Goal: Task Accomplishment & Management: Manage account settings

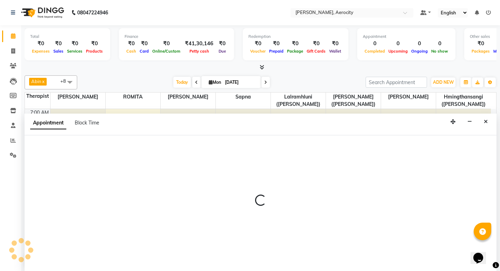
select select "48455"
select select "tentative"
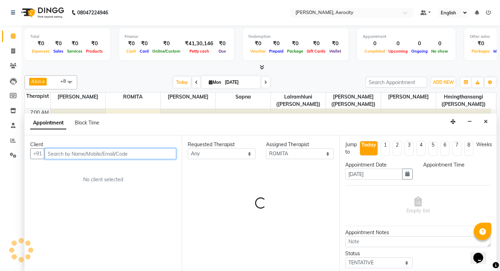
select select "555"
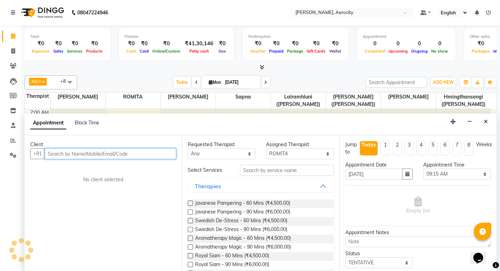
scroll to position [0, 0]
type input "d"
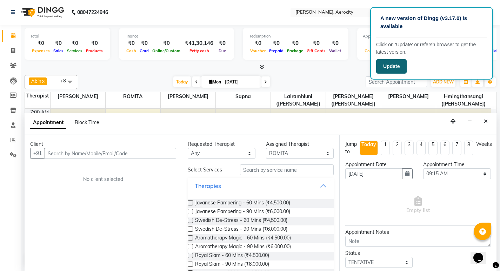
click at [392, 68] on button "Update" at bounding box center [391, 66] width 31 height 14
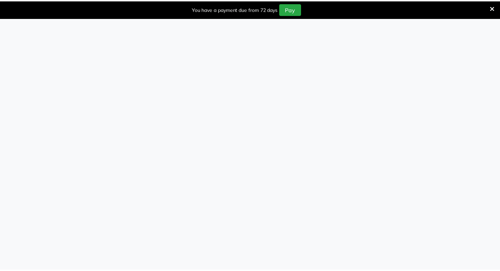
scroll to position [0, 0]
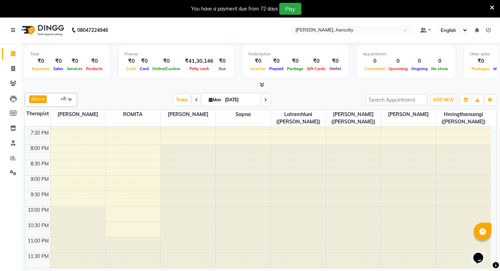
click at [139, 172] on div "7:00 AM 7:30 AM 8:00 AM 8:30 AM 9:00 AM 9:30 AM 10:00 AM 10:30 AM 11:00 AM 11:3…" at bounding box center [258, 6] width 466 height 524
select select "48455"
select select "1245"
select select "tentative"
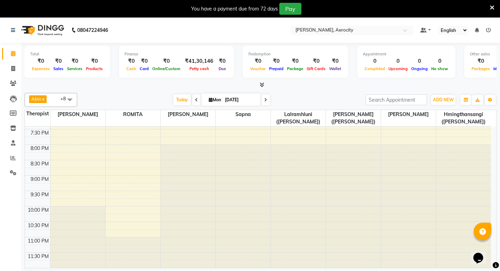
click ngb-highlight "[PHONE_NUMBER]"
type input "7976959375"
click button "Close"
click at [209, 98] on icon at bounding box center [211, 100] width 4 height 5
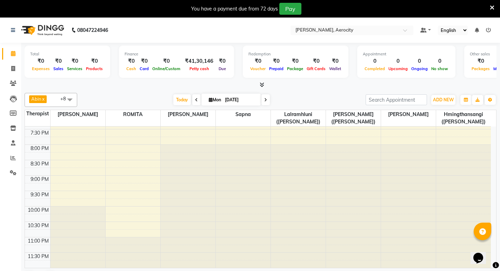
select select "9"
select select "2025"
click select "Jan Feb Mar Apr May Jun [DATE] Aug Sep Oct Nov Dec"
select select "8"
click select "Jan Feb Mar Apr May Jun [DATE] Aug Sep Oct Nov Dec"
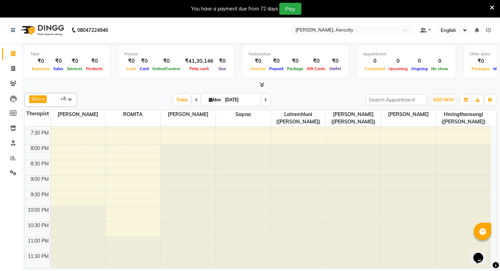
click span "19"
type input "[DATE]"
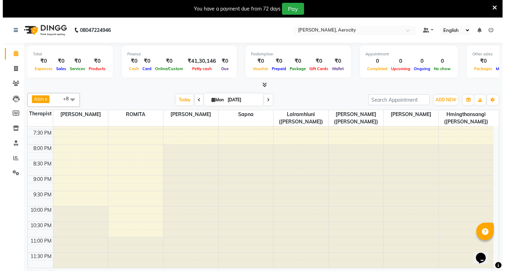
scroll to position [264, 0]
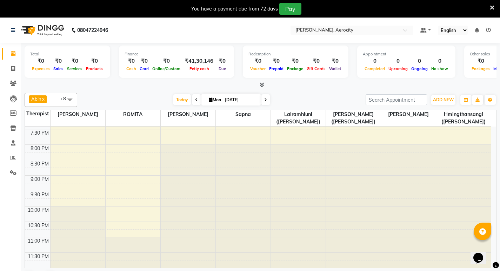
click div "B. Dhillon, TK01, 04:30 PM-06:30 PM, The Healing Touch - 120 Mins"
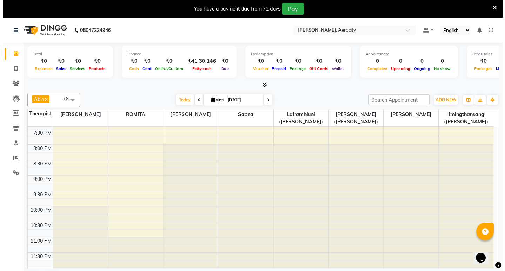
select select "3"
click button "View Invoice"
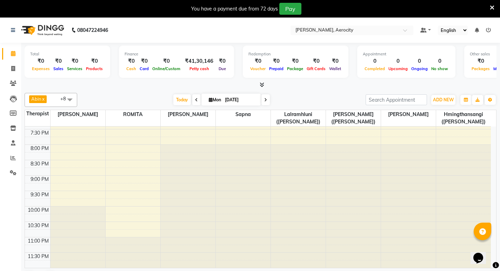
click at [14, 53] on icon at bounding box center [13, 53] width 5 height 5
click icon
select select "8"
select select "2025"
click span "1"
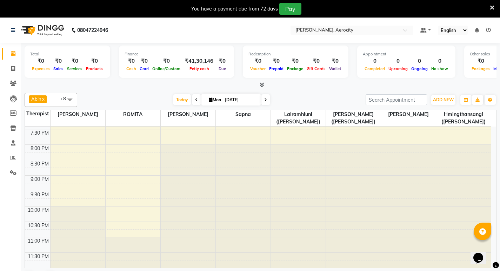
type input "[DATE]"
click icon
select select "8"
select select "2025"
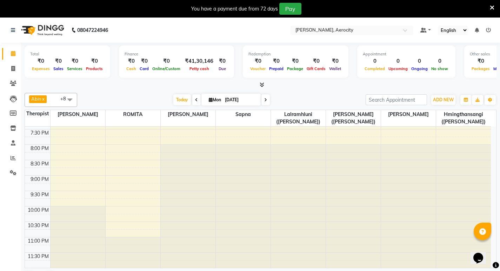
click select "Jan Feb Mar Apr May Jun [DATE] Aug Sep Oct Nov Dec"
select select "9"
click select "Jan Feb Mar Apr May Jun [DATE] Aug Sep Oct Nov Dec"
click span "1"
type input "[DATE]"
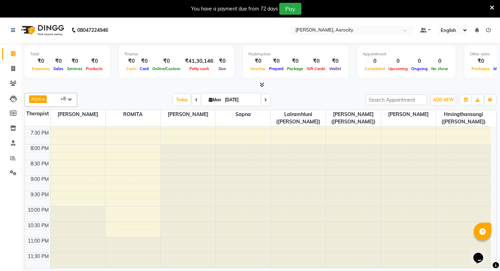
scroll to position [124, 0]
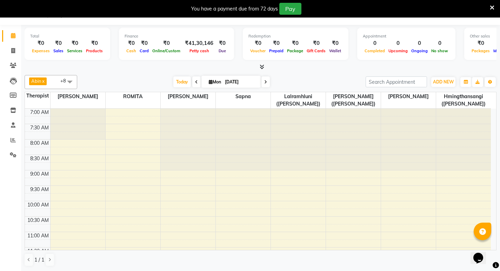
scroll to position [124, 0]
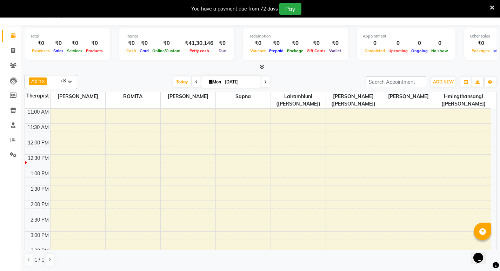
click at [135, 204] on div "7:00 AM 7:30 AM 8:00 AM 8:30 AM 9:00 AM 9:30 AM 10:00 AM 10:30 AM 11:00 AM 11:3…" at bounding box center [258, 247] width 466 height 524
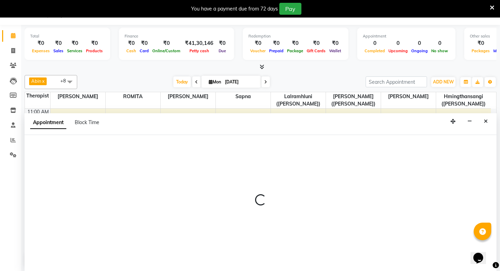
select select "48455"
select select "tentative"
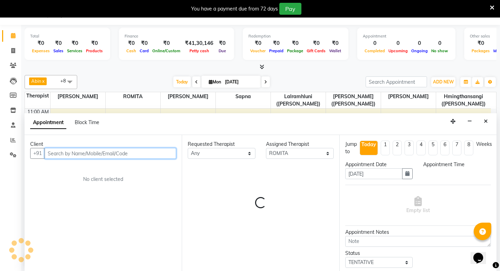
select select "840"
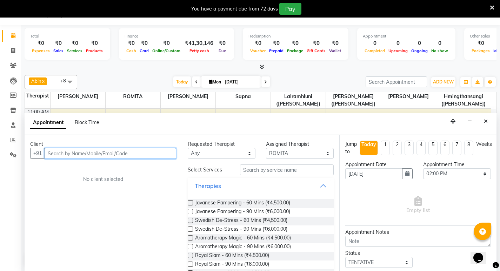
paste input "8595942732"
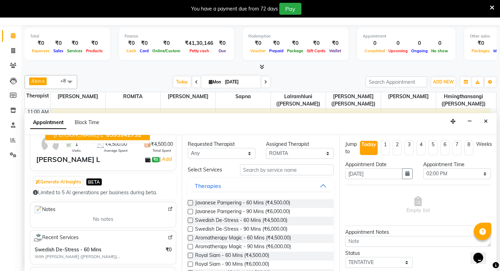
scroll to position [0, 0]
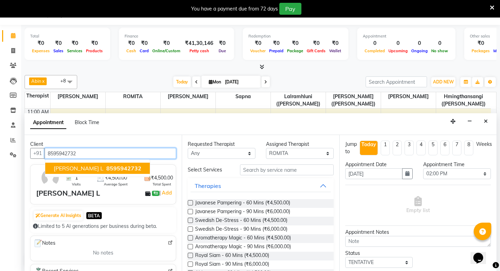
type input "8595942732"
click at [492, 6] on icon at bounding box center [492, 8] width 5 height 6
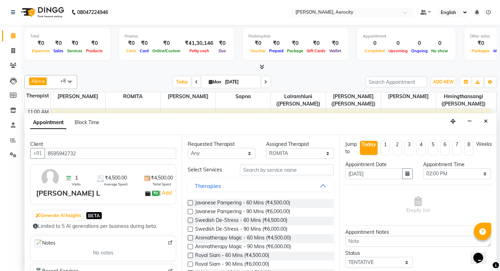
scroll to position [0, 0]
click at [486, 123] on icon "Close" at bounding box center [486, 121] width 4 height 5
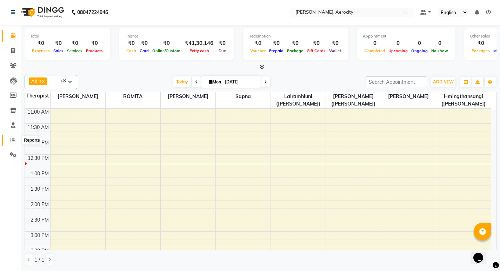
click at [17, 138] on span at bounding box center [13, 140] width 12 height 8
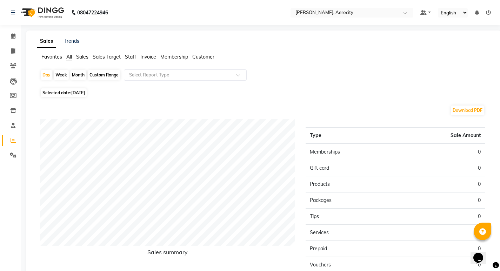
click at [83, 91] on span "[DATE]" at bounding box center [78, 92] width 14 height 5
select select "9"
select select "2025"
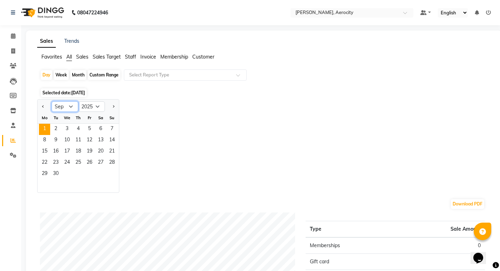
click at [71, 107] on select "Jan Feb Mar Apr May Jun [DATE] Aug Sep Oct Nov Dec" at bounding box center [65, 106] width 27 height 11
select select "8"
click at [52, 101] on select "Jan Feb Mar Apr May Jun [DATE] Aug Sep Oct Nov Dec" at bounding box center [65, 106] width 27 height 11
click at [80, 74] on div "Month" at bounding box center [78, 75] width 16 height 10
select select "9"
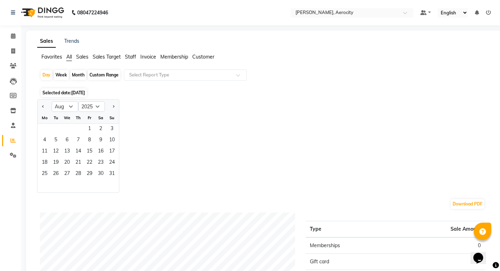
select select "2025"
click at [131, 56] on span "Staff" at bounding box center [130, 57] width 11 height 6
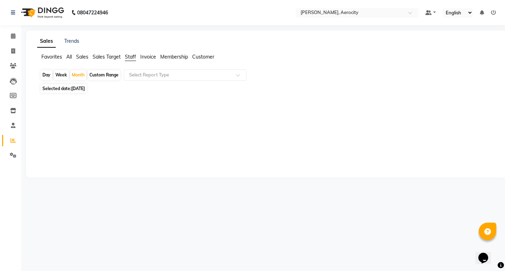
click at [85, 87] on span "[DATE]" at bounding box center [78, 88] width 14 height 5
select select "9"
select select "2025"
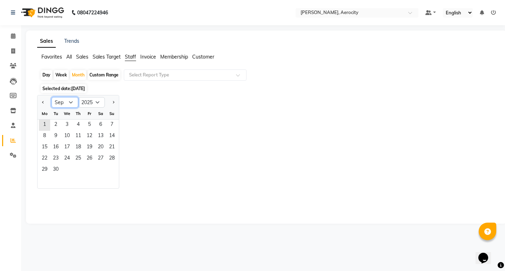
click at [71, 102] on select "Jan Feb Mar Apr May Jun [DATE] Aug Sep Oct Nov Dec" at bounding box center [65, 102] width 27 height 11
select select "8"
click at [52, 97] on select "Jan Feb Mar Apr May Jun [DATE] Aug Sep Oct Nov Dec" at bounding box center [65, 102] width 27 height 11
click at [237, 76] on span at bounding box center [240, 77] width 9 height 7
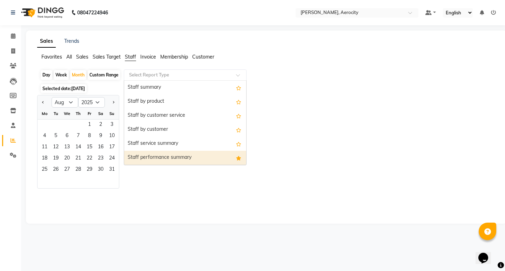
click at [194, 157] on div "Staff performance summary" at bounding box center [185, 158] width 122 height 14
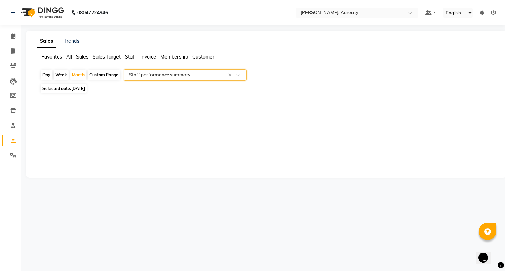
click at [81, 88] on span "[DATE]" at bounding box center [78, 88] width 14 height 5
select select "9"
select select "2025"
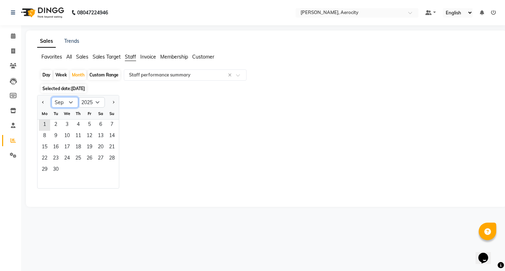
click at [69, 104] on select "Jan Feb Mar Apr May Jun [DATE] Aug Sep Oct Nov Dec" at bounding box center [65, 102] width 27 height 11
select select "8"
click at [52, 97] on select "Jan Feb Mar Apr May Jun [DATE] Aug Sep Oct Nov Dec" at bounding box center [65, 102] width 27 height 11
click at [91, 124] on span "1" at bounding box center [89, 125] width 11 height 11
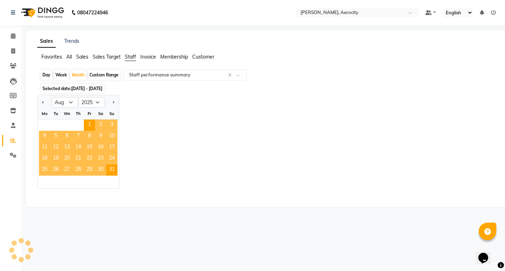
click at [46, 74] on div "Day" at bounding box center [47, 75] width 12 height 10
select select "8"
select select "2025"
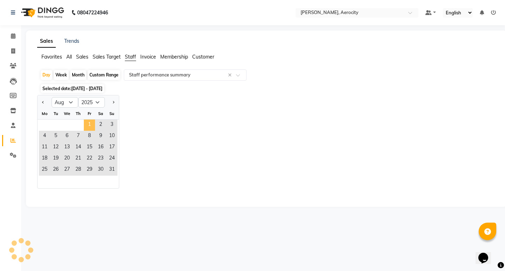
click at [88, 122] on span "1" at bounding box center [89, 125] width 11 height 11
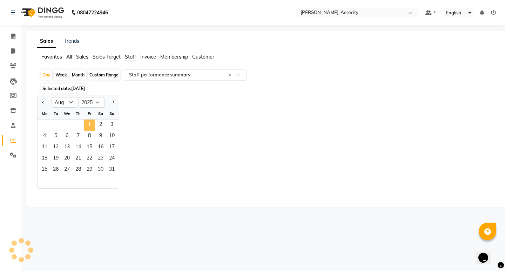
select select "full_report"
select select "csv"
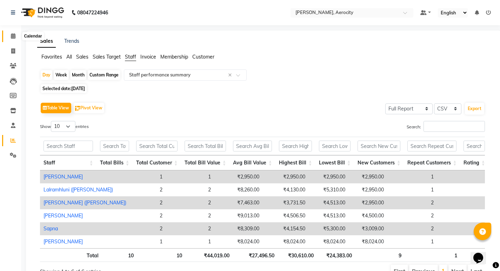
click at [12, 34] on icon at bounding box center [13, 35] width 5 height 5
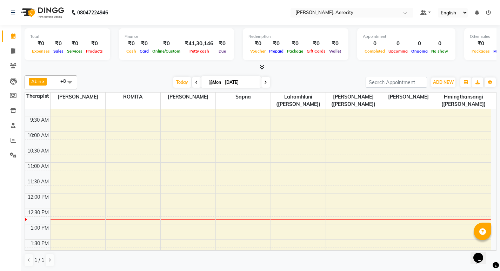
scroll to position [70, 0]
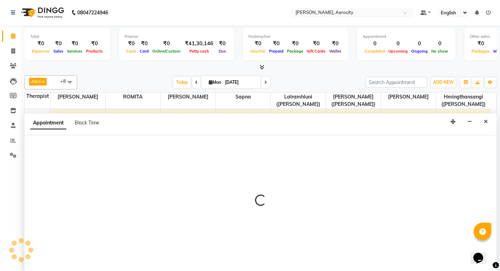
select select "48454"
select select "tentative"
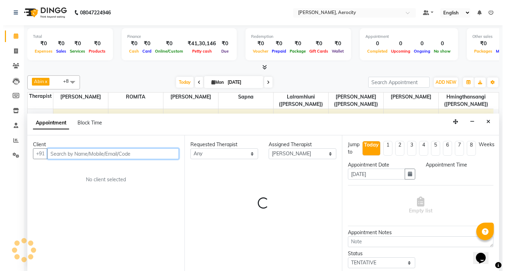
scroll to position [0, 0]
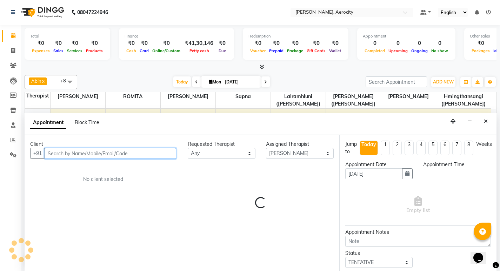
select select "765"
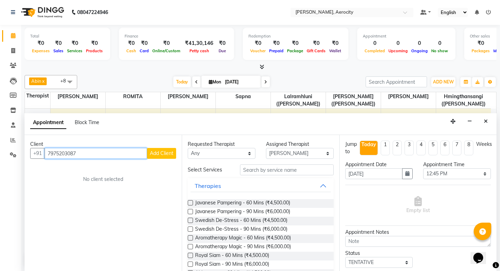
type input "7975203087"
click at [171, 155] on span "Add Client" at bounding box center [162, 153] width 24 height 6
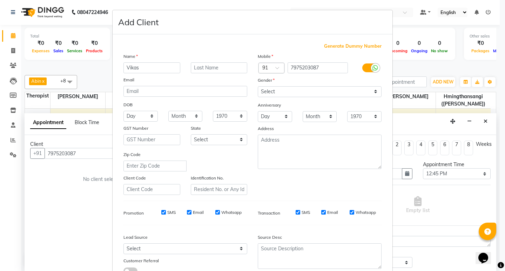
type input "Vikas"
click at [198, 69] on input "text" at bounding box center [219, 67] width 57 height 11
type input "[PERSON_NAME]"
click at [372, 91] on select "Select [DEMOGRAPHIC_DATA] [DEMOGRAPHIC_DATA] Other Prefer Not To Say" at bounding box center [320, 91] width 124 height 11
select select "[DEMOGRAPHIC_DATA]"
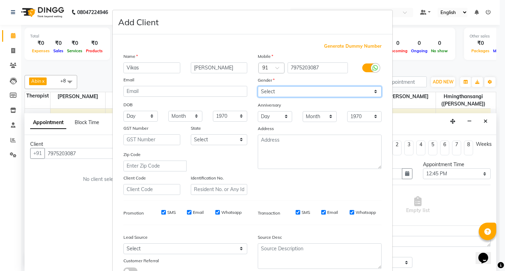
click at [258, 86] on select "Select [DEMOGRAPHIC_DATA] [DEMOGRAPHIC_DATA] Other Prefer Not To Say" at bounding box center [320, 91] width 124 height 11
click at [161, 213] on input "SMS" at bounding box center [163, 212] width 5 height 5
checkbox input "false"
click at [187, 213] on input "Email" at bounding box center [189, 212] width 5 height 5
checkbox input "false"
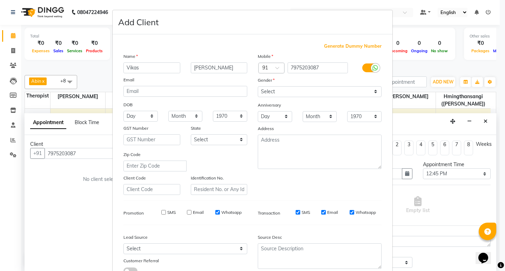
click at [215, 212] on input "Whatsapp" at bounding box center [217, 212] width 5 height 5
checkbox input "false"
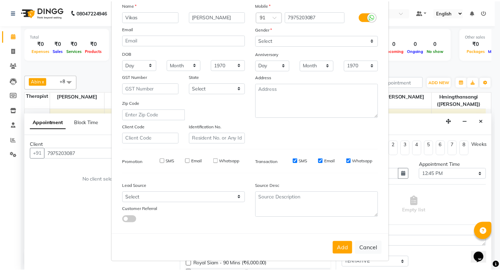
scroll to position [53, 0]
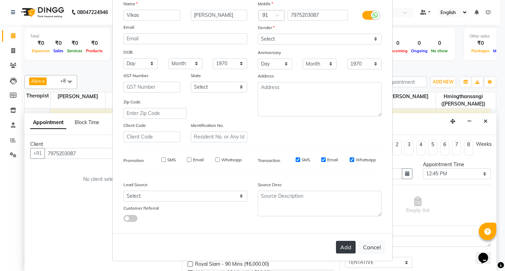
click at [347, 247] on button "Add" at bounding box center [346, 247] width 20 height 13
select select
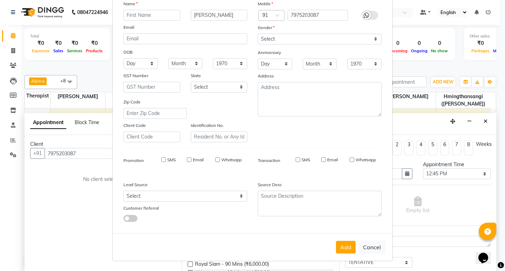
select select
checkbox input "false"
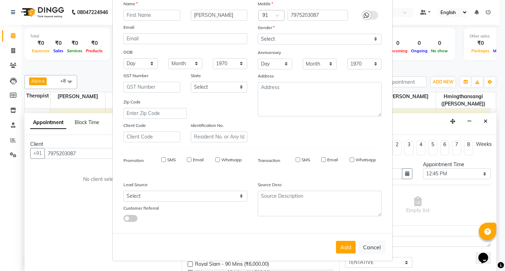
checkbox input "false"
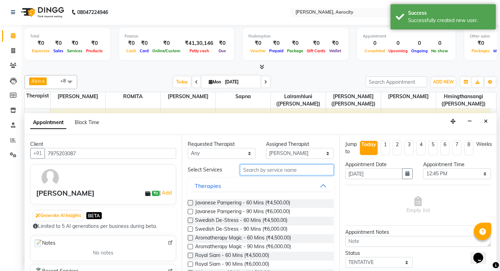
click at [262, 172] on input "text" at bounding box center [287, 170] width 94 height 11
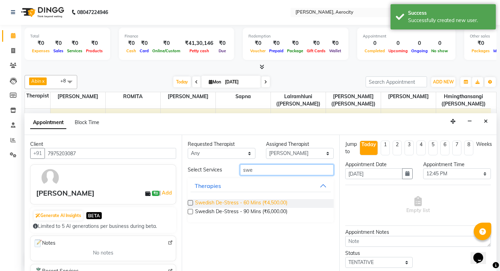
type input "swe"
click at [273, 200] on span "Swedish De-Stress - 60 Mins (₹4,500.00)" at bounding box center [241, 203] width 92 height 9
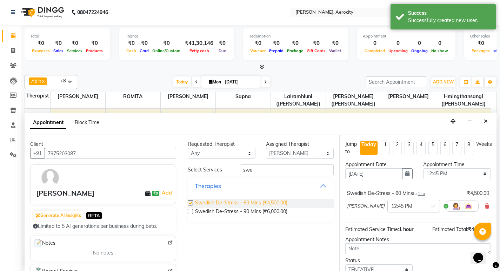
checkbox input "false"
click at [330, 152] on select "Select [PERSON_NAME] ([PERSON_NAME]) [PERSON_NAME] ([PERSON_NAME]) [PERSON_NAME…" at bounding box center [300, 153] width 68 height 11
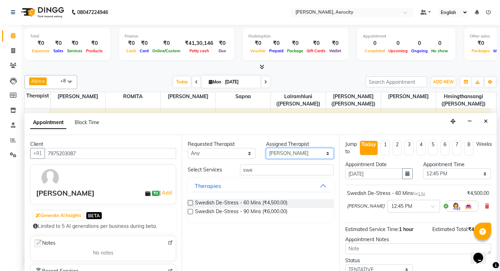
select select "48461"
click at [266, 148] on select "Select [PERSON_NAME] ([PERSON_NAME]) [PERSON_NAME] ([PERSON_NAME]) [PERSON_NAME…" at bounding box center [300, 153] width 68 height 11
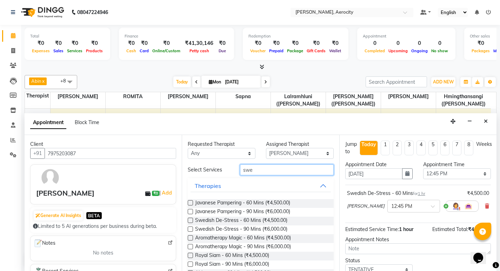
click at [258, 167] on input "swe" at bounding box center [287, 170] width 94 height 11
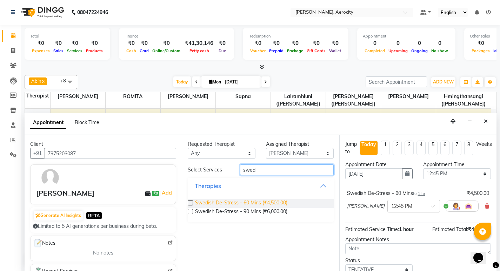
type input "swed"
click at [264, 202] on span "Swedish De-Stress - 60 Mins (₹4,500.00)" at bounding box center [241, 203] width 92 height 9
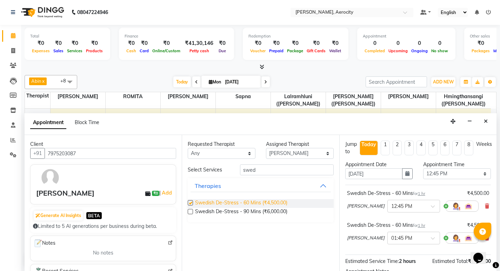
checkbox input "false"
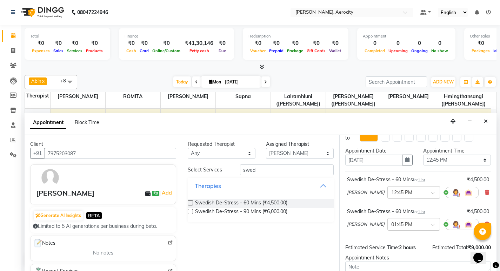
scroll to position [11, 0]
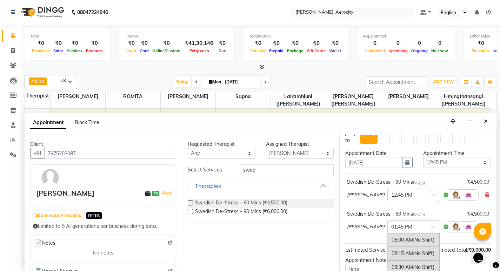
click at [432, 227] on span at bounding box center [435, 229] width 9 height 7
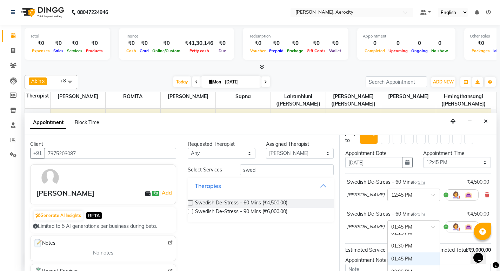
scroll to position [231, 0]
click at [398, 256] on div "12:45 PM" at bounding box center [414, 258] width 52 height 13
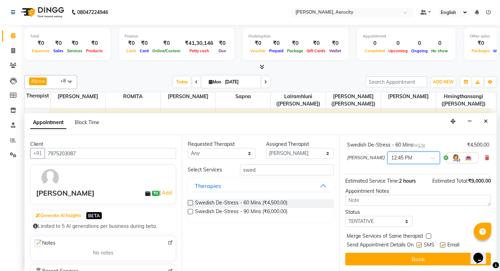
scroll to position [89, 0]
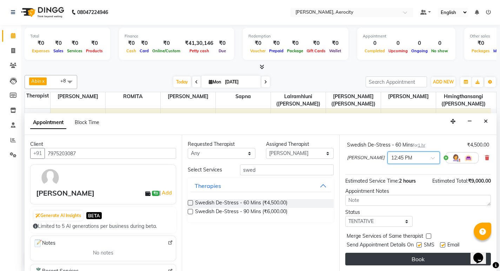
click at [421, 259] on button "Book" at bounding box center [418, 259] width 146 height 13
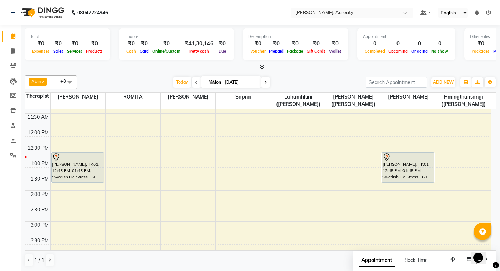
scroll to position [140, 0]
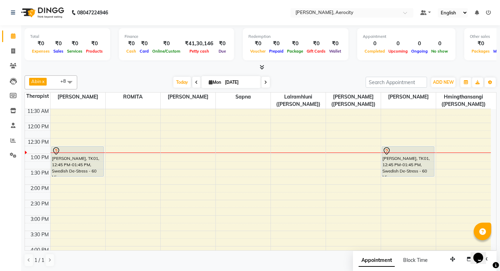
click at [231, 82] on input "[DATE]" at bounding box center [240, 82] width 35 height 11
select select "9"
select select "2025"
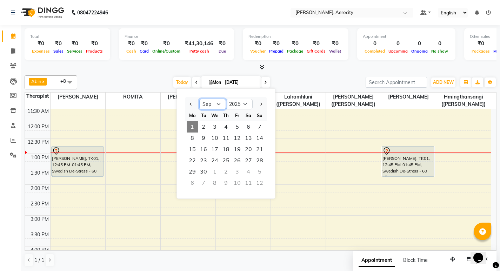
click at [220, 105] on select "Jan Feb Mar Apr May Jun [DATE] Aug Sep Oct Nov Dec" at bounding box center [212, 104] width 27 height 11
select select "8"
click at [199, 99] on select "Jan Feb Mar Apr May Jun [DATE] Aug Sep Oct Nov Dec" at bounding box center [212, 104] width 27 height 11
click at [259, 173] on span "31" at bounding box center [259, 171] width 11 height 11
type input "[DATE]"
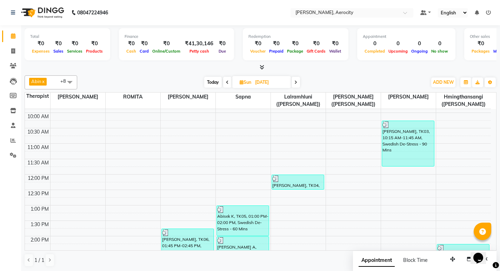
scroll to position [85, 0]
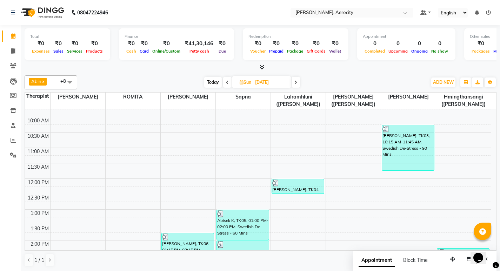
click at [256, 83] on input "[DATE]" at bounding box center [270, 82] width 35 height 11
select select "8"
select select "2025"
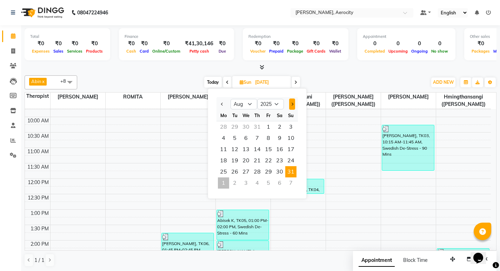
click at [293, 102] on button "Next month" at bounding box center [292, 104] width 6 height 11
select select "9"
click at [225, 125] on span "1" at bounding box center [223, 126] width 11 height 11
type input "[DATE]"
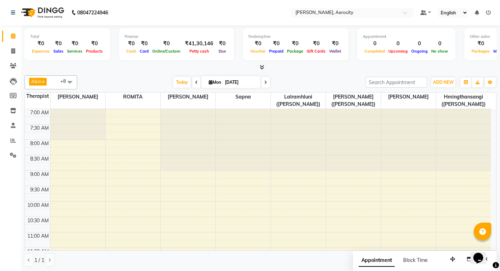
scroll to position [70, 0]
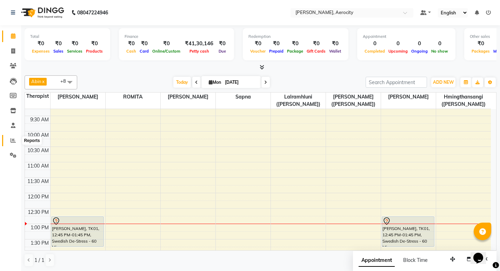
click at [13, 138] on icon at bounding box center [13, 140] width 5 height 5
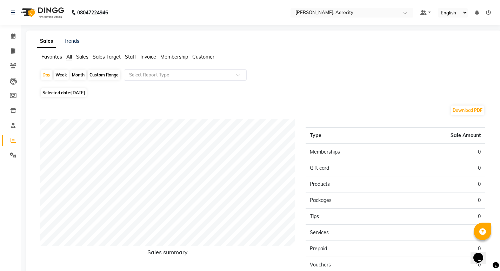
click at [132, 58] on span "Staff" at bounding box center [130, 57] width 11 height 6
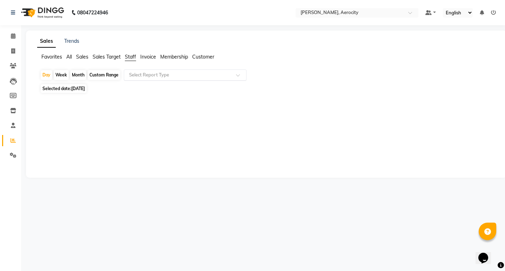
click at [152, 76] on input "text" at bounding box center [178, 75] width 101 height 7
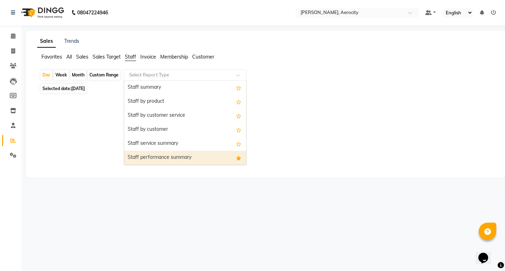
click at [161, 159] on div "Staff performance summary" at bounding box center [185, 158] width 122 height 14
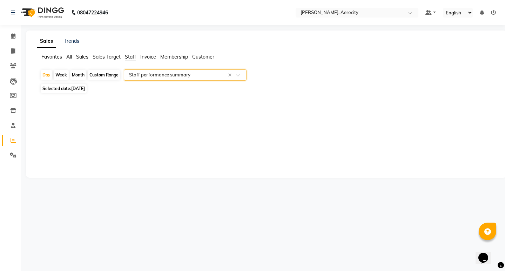
click at [102, 77] on div "Custom Range" at bounding box center [104, 75] width 33 height 10
select select "9"
select select "2025"
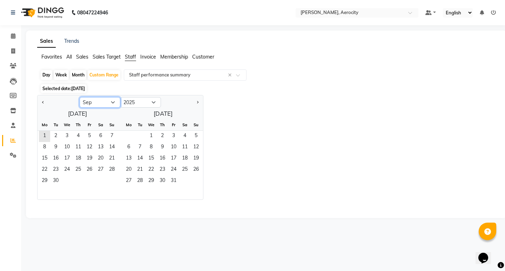
click at [103, 104] on select "Jan Feb Mar Apr May Jun [DATE] Aug Sep Oct Nov Dec" at bounding box center [100, 102] width 41 height 11
select select "8"
click at [80, 97] on select "Jan Feb Mar Apr May Jun [DATE] Aug Sep Oct Nov Dec" at bounding box center [100, 102] width 41 height 11
click at [86, 133] on span "1" at bounding box center [89, 136] width 11 height 11
click at [115, 181] on span "31" at bounding box center [111, 181] width 11 height 11
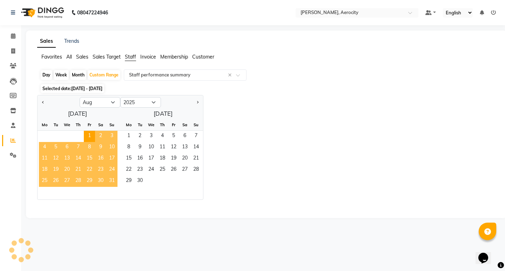
select select "full_report"
select select "csv"
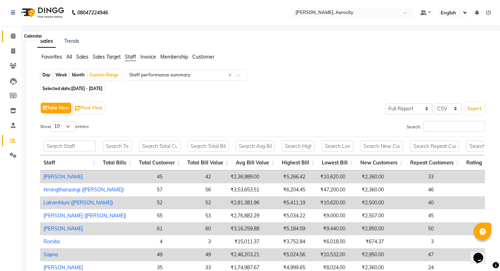
click at [11, 33] on icon at bounding box center [13, 35] width 5 height 5
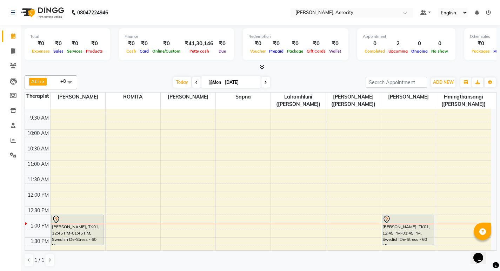
scroll to position [35, 0]
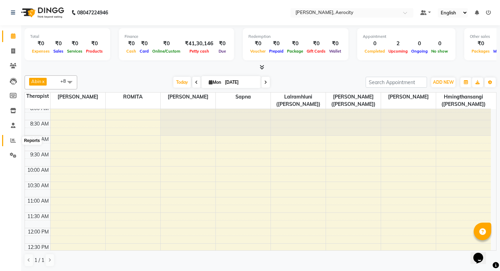
click at [13, 138] on icon at bounding box center [13, 140] width 5 height 5
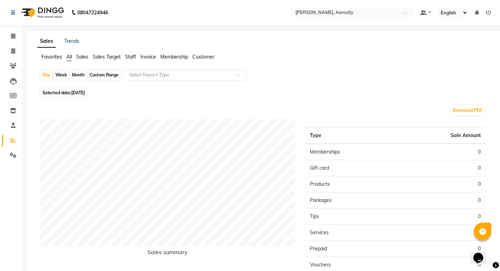
click at [75, 90] on span "Selected date: [DATE]" at bounding box center [64, 92] width 46 height 9
select select "9"
select select "2025"
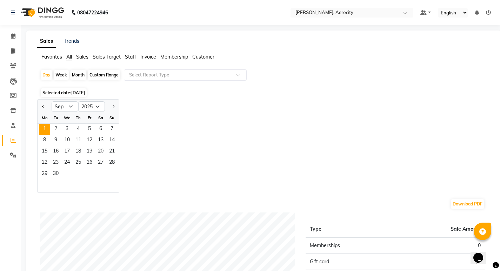
click at [75, 92] on span "[DATE]" at bounding box center [78, 92] width 14 height 5
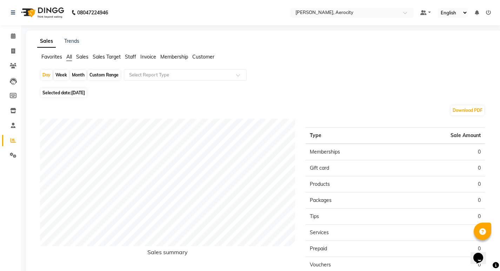
click at [78, 72] on div "Month" at bounding box center [78, 75] width 16 height 10
select select "9"
select select "2025"
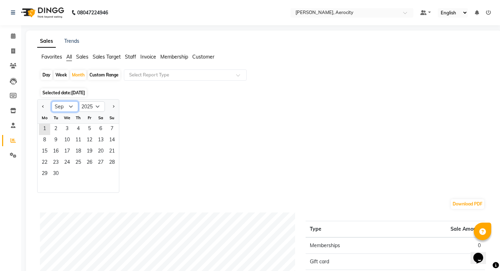
click at [69, 107] on select "Jan Feb Mar Apr May Jun [DATE] Aug Sep Oct Nov Dec" at bounding box center [65, 106] width 27 height 11
select select "8"
click at [52, 101] on select "Jan Feb Mar Apr May Jun [DATE] Aug Sep Oct Nov Dec" at bounding box center [65, 106] width 27 height 11
click at [90, 125] on span "1" at bounding box center [89, 129] width 11 height 11
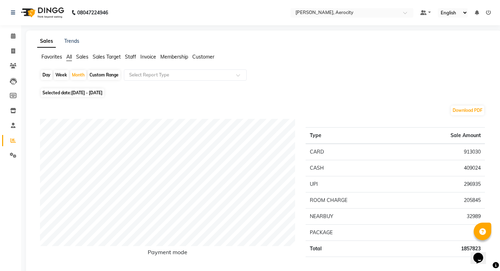
click at [87, 93] on span "[DATE] - [DATE]" at bounding box center [86, 92] width 31 height 5
select select "8"
select select "2025"
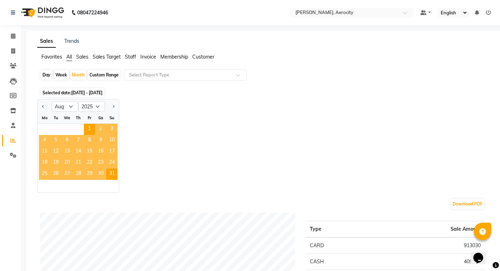
click at [111, 150] on span "17" at bounding box center [111, 151] width 11 height 11
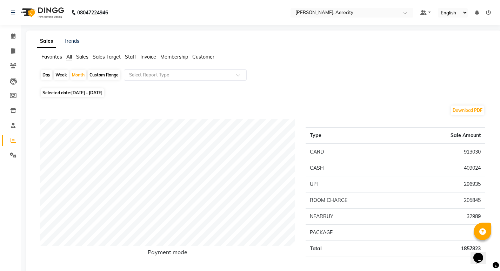
click at [45, 76] on div "Day" at bounding box center [47, 75] width 12 height 10
select select "8"
select select "2025"
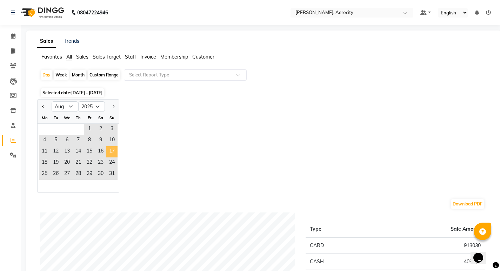
click at [112, 150] on span "17" at bounding box center [111, 151] width 11 height 11
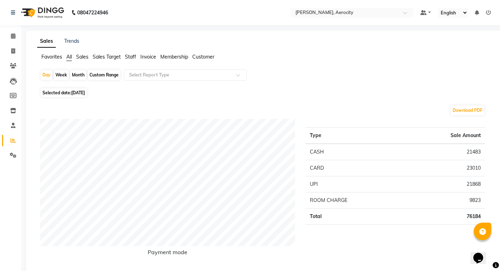
click at [67, 93] on span "Selected date: [DATE]" at bounding box center [64, 92] width 46 height 9
select select "8"
select select "2025"
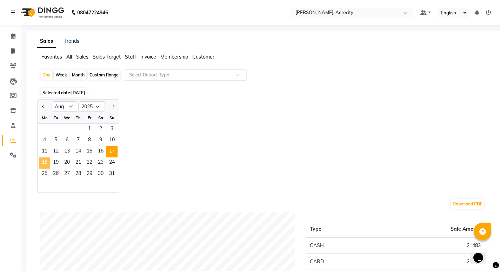
click at [46, 158] on span "18" at bounding box center [44, 163] width 11 height 11
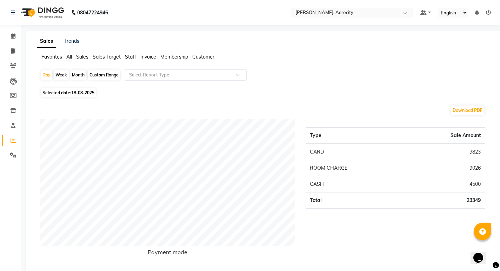
click at [90, 92] on span "18-08-2025" at bounding box center [82, 92] width 23 height 5
select select "8"
select select "2025"
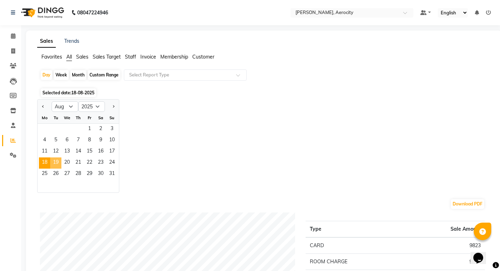
click at [54, 162] on span "19" at bounding box center [55, 163] width 11 height 11
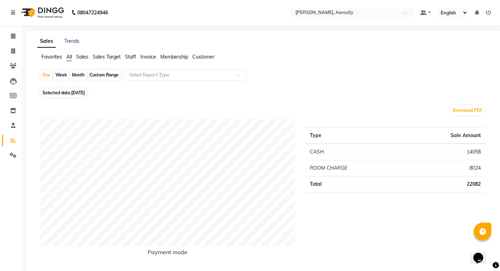
click at [85, 91] on span "[DATE]" at bounding box center [78, 92] width 14 height 5
select select "8"
select select "2025"
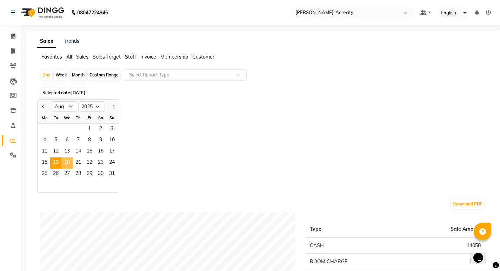
click at [66, 163] on span "20" at bounding box center [66, 163] width 11 height 11
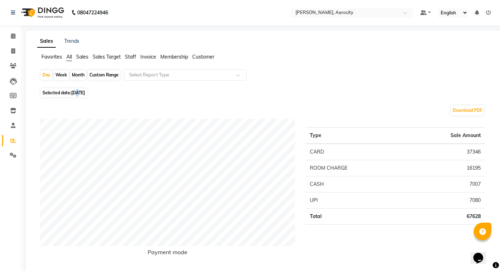
click at [78, 93] on span "[DATE]" at bounding box center [78, 92] width 14 height 5
select select "8"
select select "2025"
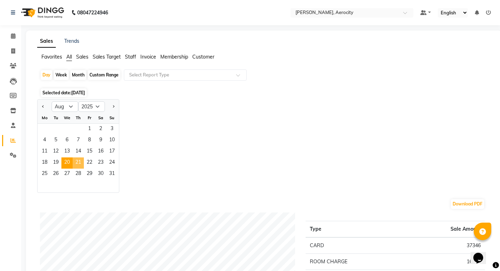
click at [78, 159] on span "21" at bounding box center [78, 163] width 11 height 11
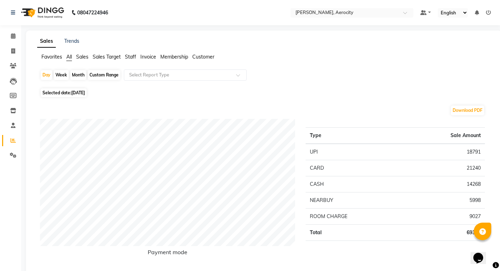
scroll to position [35, 0]
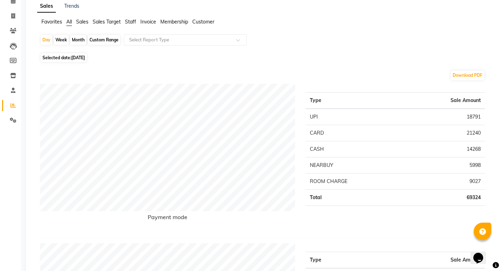
click at [85, 58] on span "[DATE]" at bounding box center [78, 57] width 14 height 5
select select "8"
select select "2025"
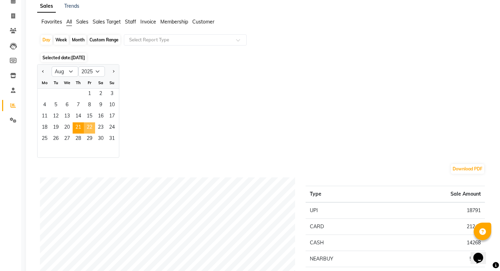
click at [92, 128] on span "22" at bounding box center [89, 127] width 11 height 11
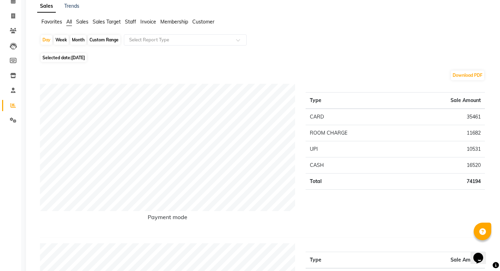
click at [85, 56] on span "[DATE]" at bounding box center [78, 57] width 14 height 5
select select "8"
select select "2025"
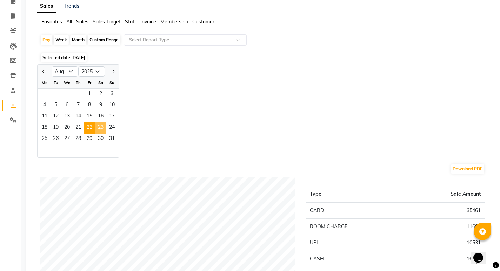
click at [102, 126] on span "23" at bounding box center [100, 127] width 11 height 11
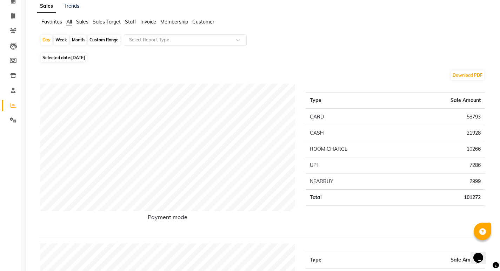
click at [77, 57] on span "[DATE]" at bounding box center [78, 57] width 14 height 5
select select "8"
select select "2025"
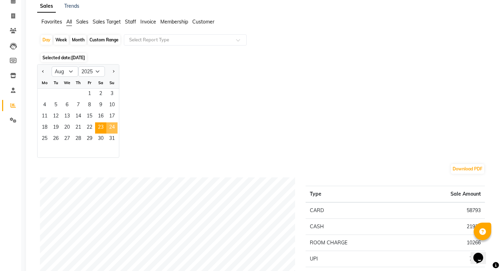
click at [113, 127] on span "24" at bounding box center [111, 127] width 11 height 11
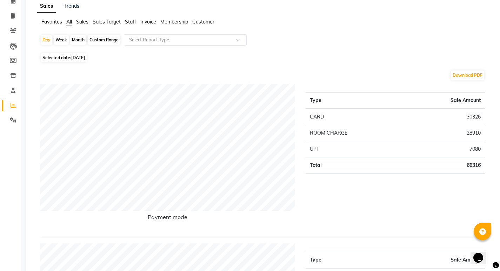
click at [78, 55] on span "[DATE]" at bounding box center [78, 57] width 14 height 5
select select "8"
select select "2025"
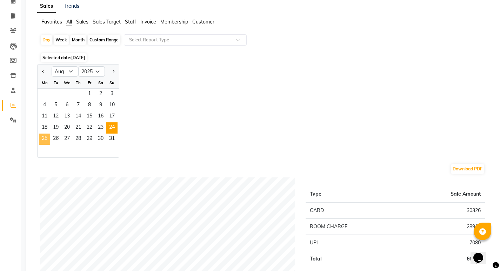
click at [45, 139] on span "25" at bounding box center [44, 139] width 11 height 11
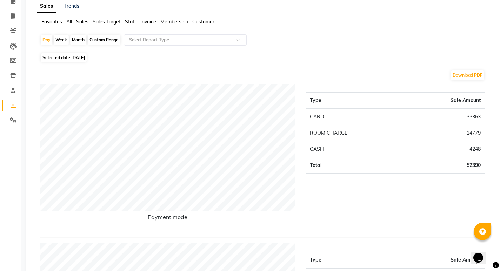
scroll to position [0, 0]
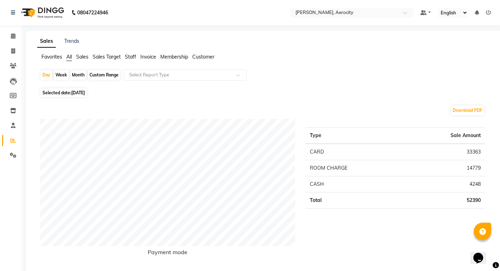
click at [85, 93] on span "[DATE]" at bounding box center [78, 92] width 14 height 5
select select "8"
select select "2025"
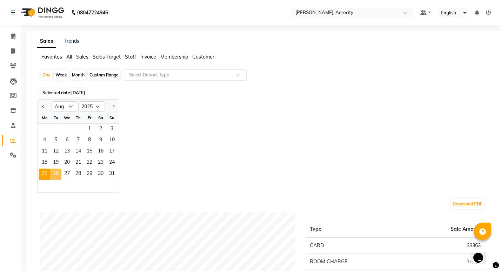
click at [54, 175] on span "26" at bounding box center [55, 174] width 11 height 11
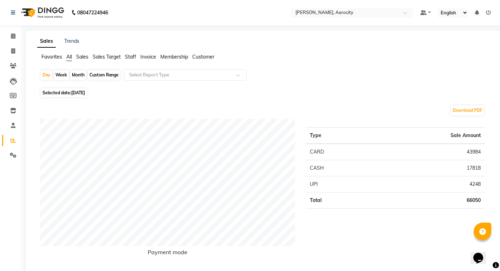
click at [85, 93] on span "[DATE]" at bounding box center [78, 92] width 14 height 5
select select "8"
select select "2025"
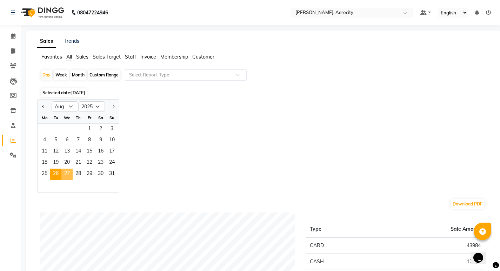
click at [67, 171] on span "27" at bounding box center [66, 174] width 11 height 11
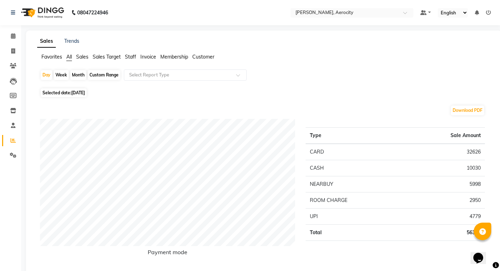
click at [85, 91] on span "[DATE]" at bounding box center [78, 92] width 14 height 5
select select "8"
select select "2025"
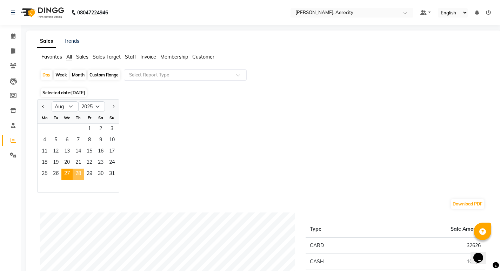
click at [80, 174] on span "28" at bounding box center [78, 174] width 11 height 11
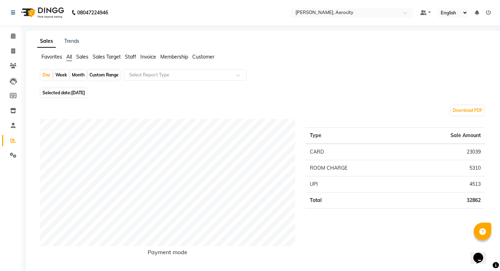
click at [81, 92] on span "[DATE]" at bounding box center [78, 92] width 14 height 5
select select "8"
select select "2025"
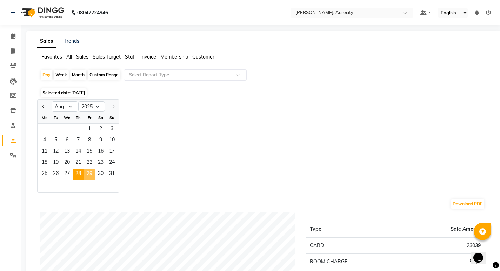
click at [90, 172] on span "29" at bounding box center [89, 174] width 11 height 11
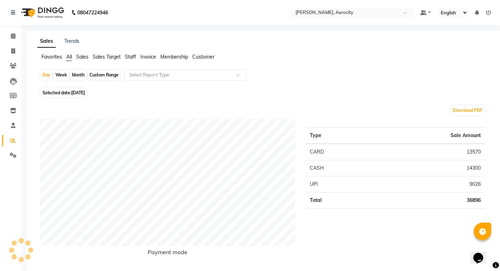
click at [85, 93] on span "[DATE]" at bounding box center [78, 92] width 14 height 5
select select "8"
select select "2025"
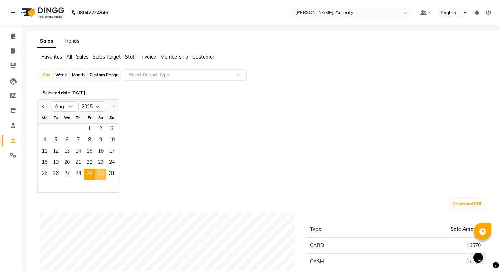
click at [103, 171] on span "30" at bounding box center [100, 174] width 11 height 11
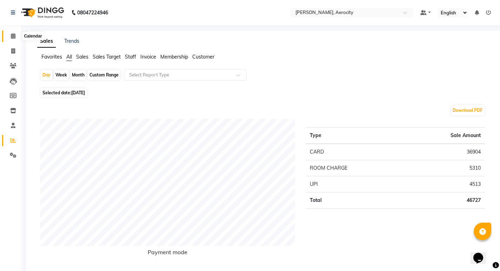
click at [15, 34] on icon at bounding box center [13, 35] width 5 height 5
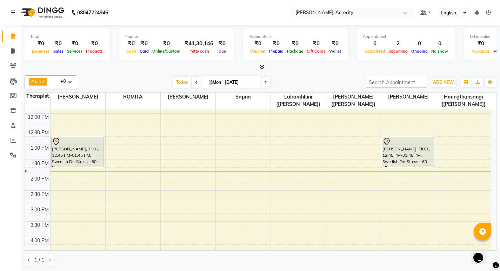
scroll to position [140, 0]
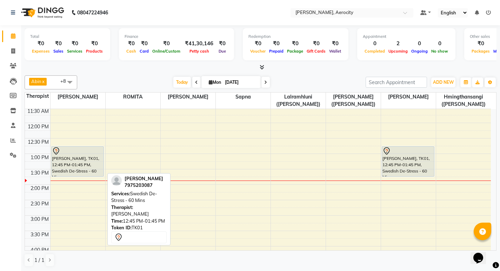
click at [85, 166] on div "[PERSON_NAME], TK01, 12:45 PM-01:45 PM, Swedish De-Stress - 60 Mins" at bounding box center [78, 162] width 52 height 30
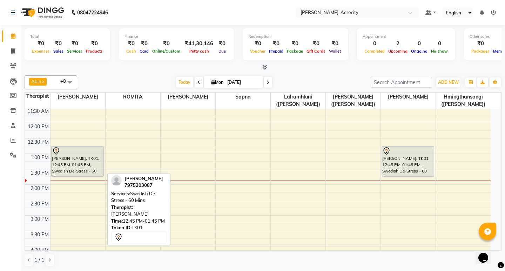
select select "7"
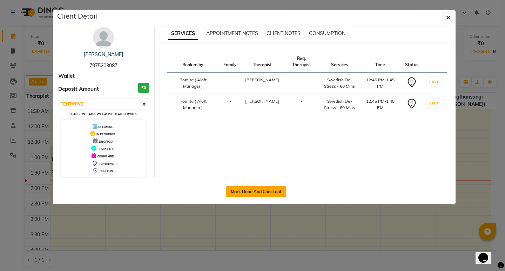
click at [262, 193] on button "Mark Done And Checkout" at bounding box center [256, 191] width 60 height 11
select select "service"
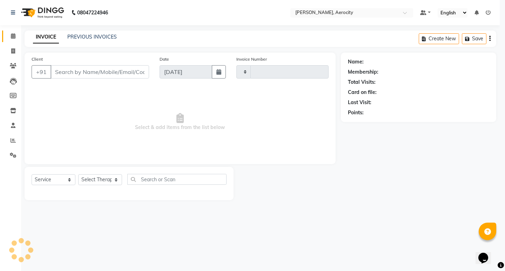
type input "1573"
select select "6403"
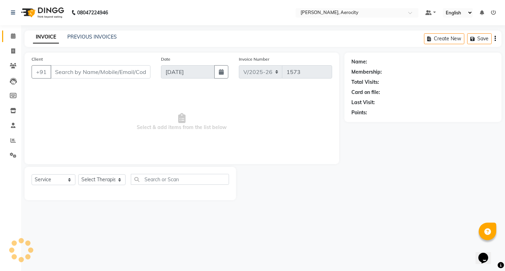
type input "7975203087"
select select "48461"
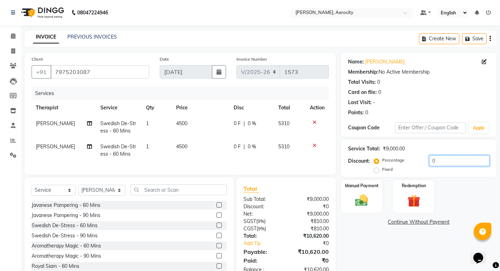
drag, startPoint x: 436, startPoint y: 162, endPoint x: 418, endPoint y: 164, distance: 17.9
click at [418, 164] on div "Percentage Fixed 0" at bounding box center [432, 164] width 114 height 19
type input "20"
click at [365, 202] on img at bounding box center [361, 200] width 21 height 15
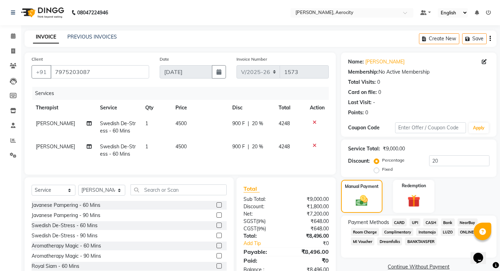
scroll to position [26, 0]
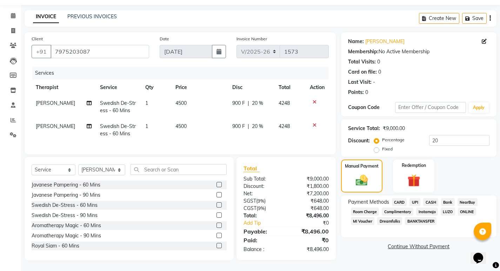
click at [433, 198] on span "CASH" at bounding box center [430, 202] width 15 height 8
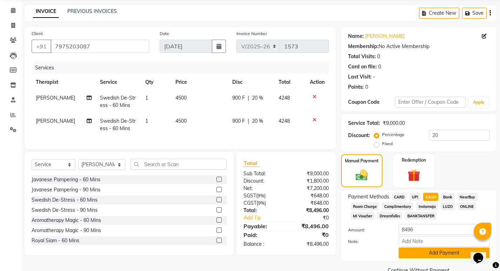
click at [440, 252] on button "Add Payment" at bounding box center [444, 253] width 91 height 11
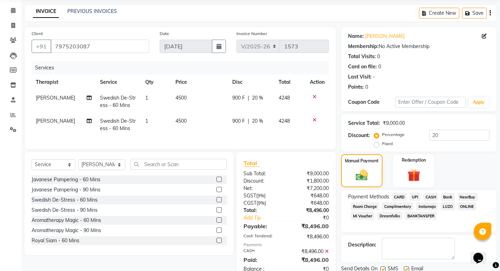
scroll to position [65, 0]
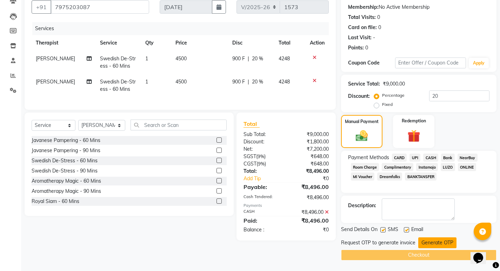
click at [442, 241] on button "Generate OTP" at bounding box center [437, 242] width 38 height 11
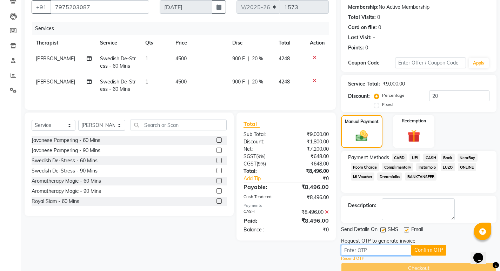
click at [369, 251] on input "text" at bounding box center [376, 250] width 70 height 11
type input "7518"
click at [427, 249] on button "Confirm OTP" at bounding box center [428, 250] width 35 height 11
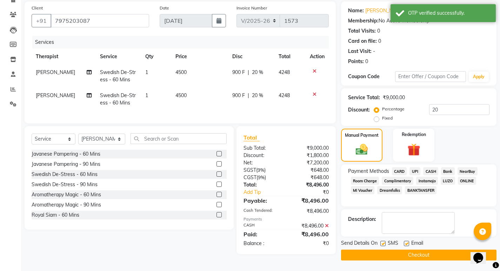
scroll to position [51, 0]
click at [429, 255] on button "Checkout" at bounding box center [418, 255] width 155 height 11
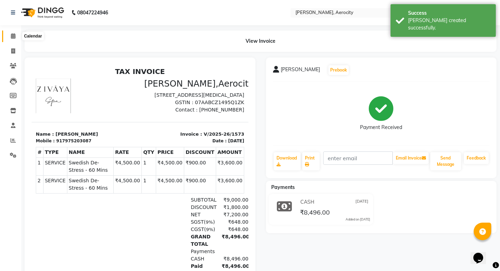
click at [12, 34] on icon at bounding box center [13, 35] width 5 height 5
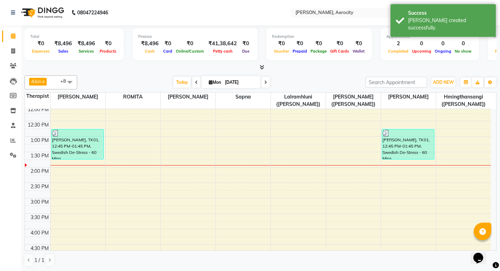
scroll to position [80, 0]
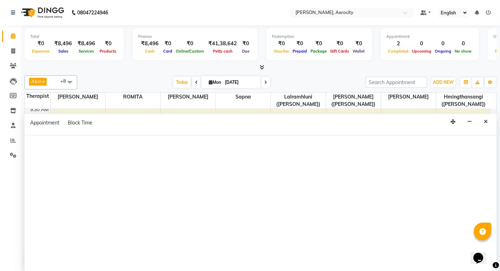
select select "48460"
select select "645"
select select "tentative"
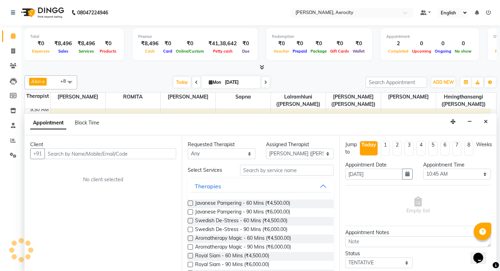
scroll to position [0, 0]
click at [484, 121] on icon "Close" at bounding box center [486, 121] width 4 height 5
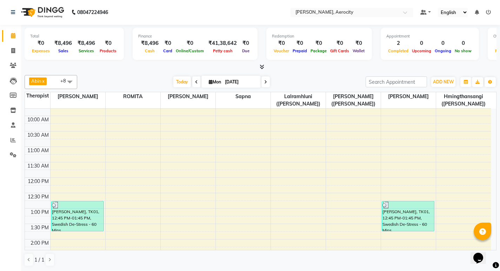
scroll to position [186, 0]
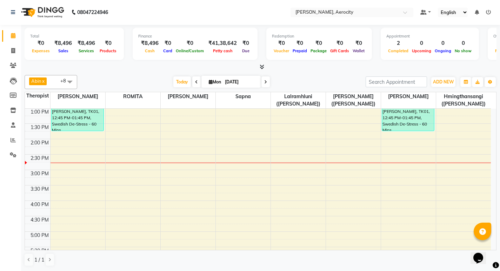
click at [237, 140] on div "7:00 AM 7:30 AM 8:00 AM 8:30 AM 9:00 AM 9:30 AM 10:00 AM 10:30 AM 11:00 AM 11:3…" at bounding box center [258, 185] width 466 height 524
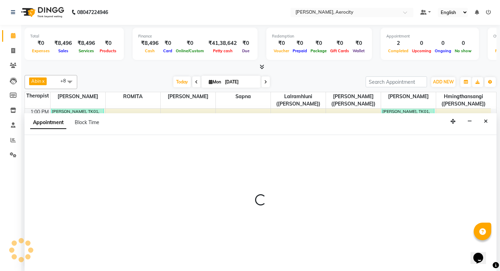
select select "48457"
select select "840"
select select "tentative"
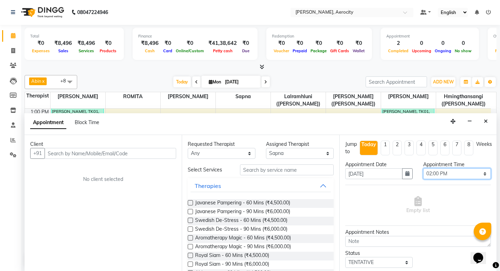
click at [449, 173] on select "Select 08:00 AM 08:15 AM 08:30 AM 08:45 AM 09:00 AM 09:15 AM 09:30 AM 09:45 AM …" at bounding box center [457, 173] width 68 height 11
select select "825"
click at [423, 168] on select "Select 08:00 AM 08:15 AM 08:30 AM 08:45 AM 09:00 AM 09:15 AM 09:30 AM 09:45 AM …" at bounding box center [457, 173] width 68 height 11
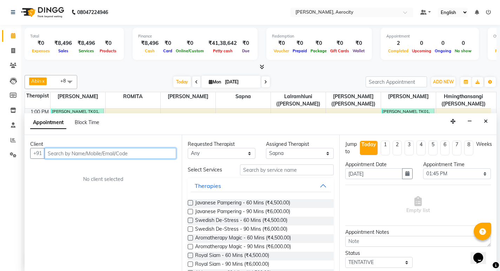
click at [126, 154] on input "text" at bounding box center [111, 153] width 132 height 11
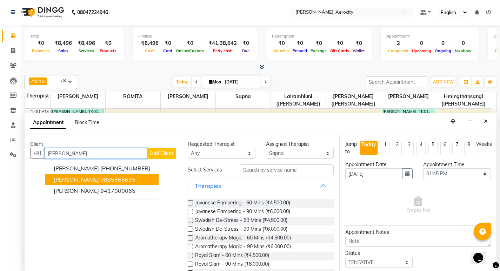
click at [100, 183] on ngb-highlight "9885666635" at bounding box center [117, 179] width 35 height 7
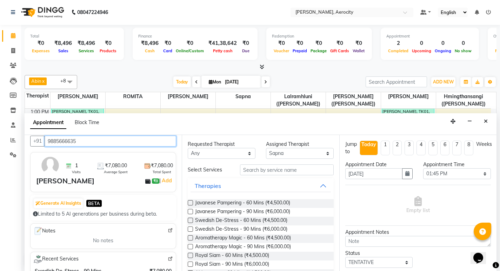
scroll to position [0, 0]
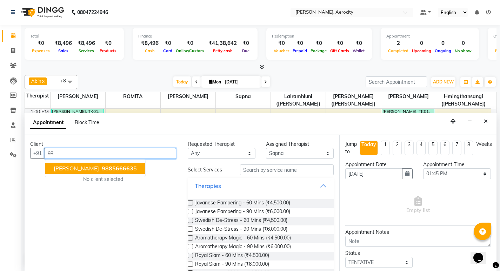
type input "9"
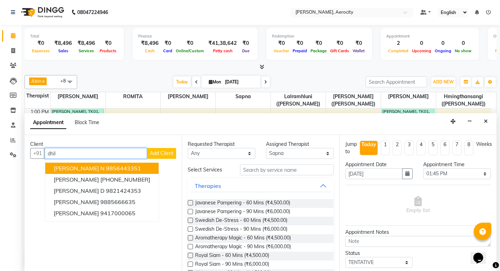
click at [106, 166] on ngb-highlight "9856443351" at bounding box center [123, 168] width 35 height 7
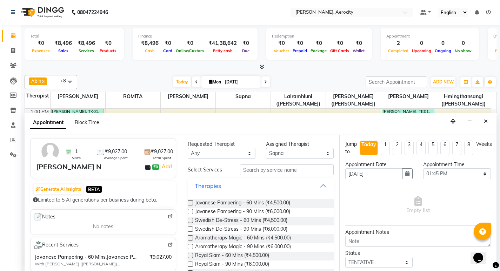
scroll to position [70, 0]
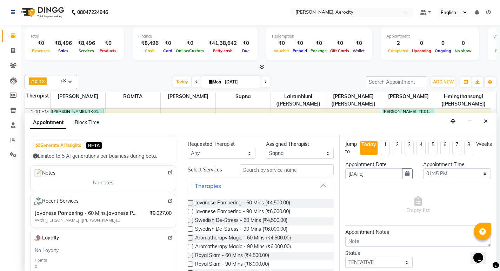
click at [113, 219] on span "With [PERSON_NAME] ([PERSON_NAME]) [DATE]" at bounding box center [79, 220] width 88 height 6
click at [168, 201] on img at bounding box center [170, 201] width 5 height 5
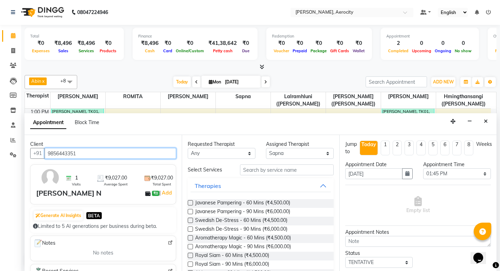
click at [78, 150] on input "9856443351" at bounding box center [111, 153] width 132 height 11
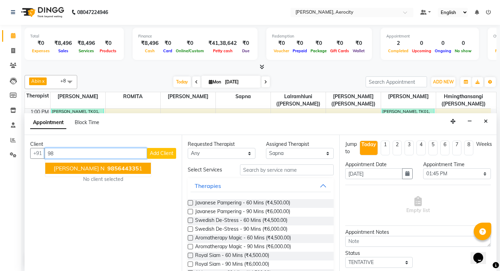
type input "9"
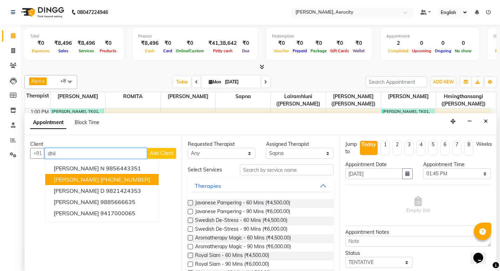
click at [101, 181] on ngb-highlight "[PHONE_NUMBER]" at bounding box center [125, 179] width 50 height 7
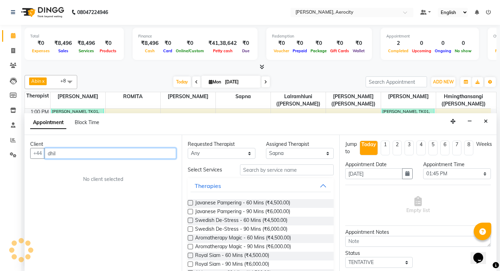
type input "7976959375"
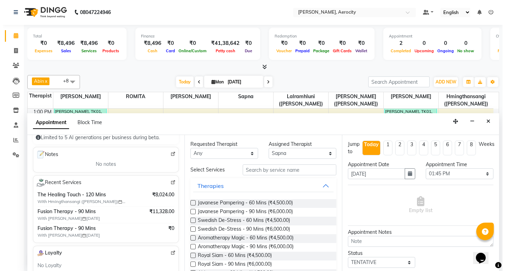
scroll to position [105, 0]
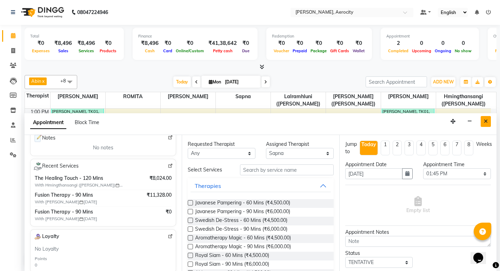
click at [483, 122] on button "Close" at bounding box center [486, 121] width 10 height 11
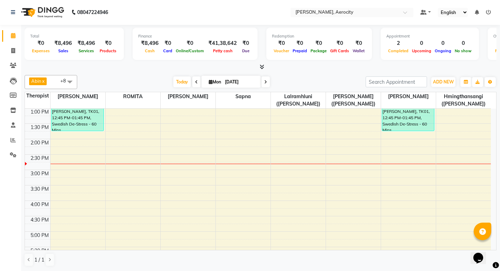
click at [448, 141] on div "7:00 AM 7:30 AM 8:00 AM 8:30 AM 9:00 AM 9:30 AM 10:00 AM 10:30 AM 11:00 AM 11:3…" at bounding box center [258, 185] width 466 height 524
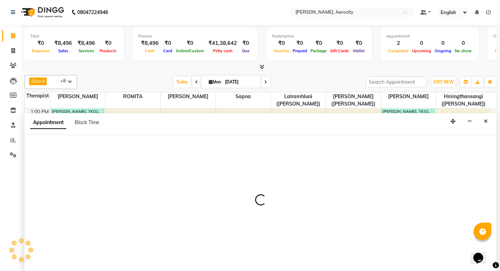
select select "48462"
select select "840"
select select "tentative"
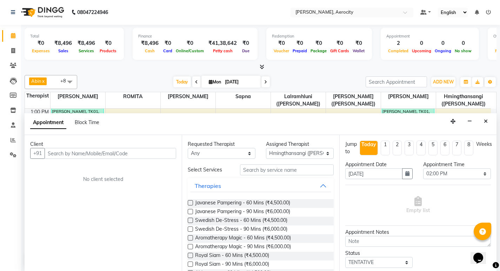
click at [120, 152] on input "text" at bounding box center [111, 153] width 132 height 11
click at [133, 155] on input "text" at bounding box center [111, 153] width 132 height 11
type input "7034023248"
click at [164, 154] on span "Add Client" at bounding box center [162, 153] width 24 height 6
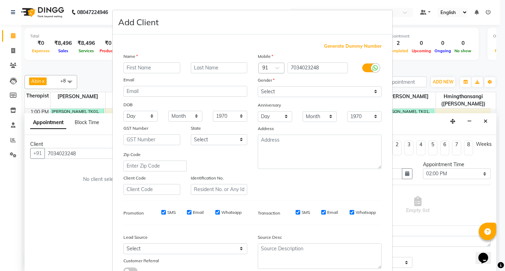
click at [271, 70] on div at bounding box center [271, 68] width 25 height 7
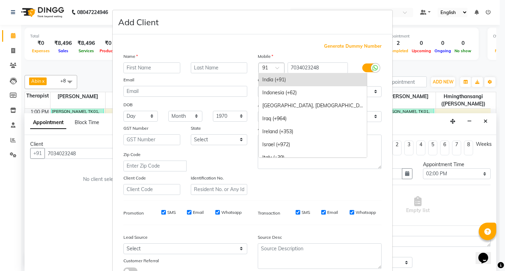
type input "1"
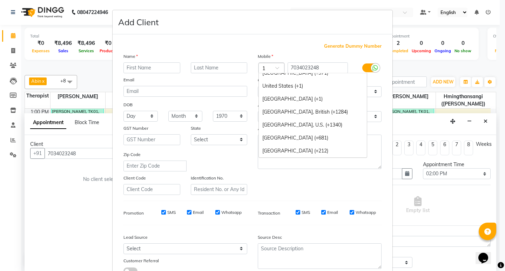
scroll to position [604, 0]
click at [282, 85] on div "United States (+1)" at bounding box center [313, 86] width 108 height 13
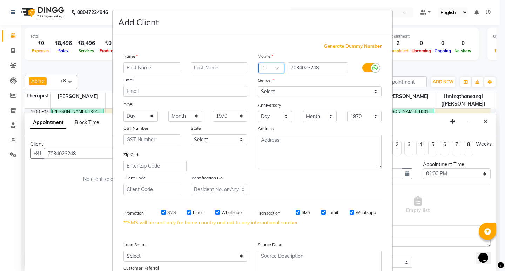
click at [137, 62] on div "Name" at bounding box center [129, 58] width 22 height 10
click at [137, 65] on input "text" at bounding box center [151, 67] width 57 height 11
type input "[PERSON_NAME]"
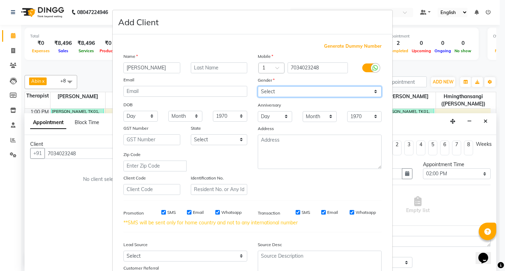
click at [297, 90] on select "Select [DEMOGRAPHIC_DATA] [DEMOGRAPHIC_DATA] Other Prefer Not To Say" at bounding box center [320, 91] width 124 height 11
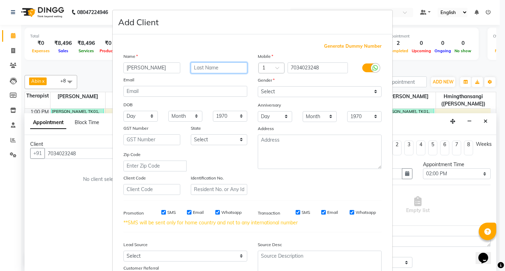
click at [216, 66] on input "text" at bounding box center [219, 67] width 57 height 11
type input "Zemitis"
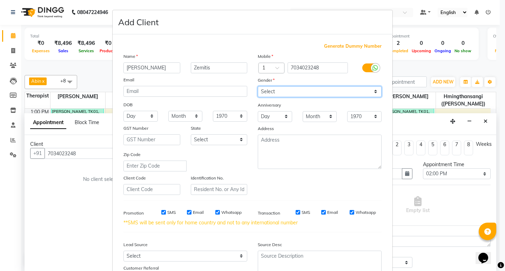
click at [285, 88] on select "Select [DEMOGRAPHIC_DATA] [DEMOGRAPHIC_DATA] Other Prefer Not To Say" at bounding box center [320, 91] width 124 height 11
select select "[DEMOGRAPHIC_DATA]"
click at [258, 86] on select "Select [DEMOGRAPHIC_DATA] [DEMOGRAPHIC_DATA] Other Prefer Not To Say" at bounding box center [320, 91] width 124 height 11
click at [168, 212] on label "SMS" at bounding box center [171, 212] width 8 height 6
click at [166, 212] on input "SMS" at bounding box center [163, 212] width 5 height 5
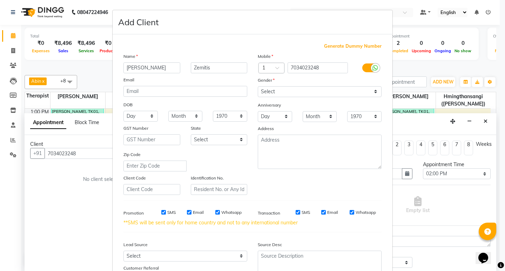
checkbox input "false"
click at [187, 212] on input "Email" at bounding box center [189, 212] width 5 height 5
checkbox input "false"
click at [226, 215] on label "Whatsapp" at bounding box center [231, 212] width 20 height 6
click at [220, 215] on input "Whatsapp" at bounding box center [217, 212] width 5 height 5
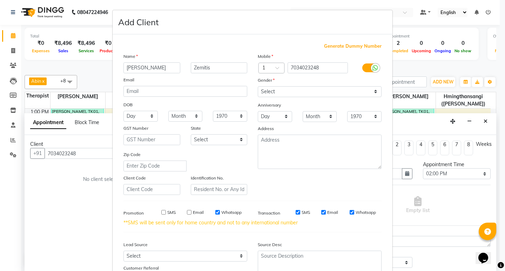
checkbox input "false"
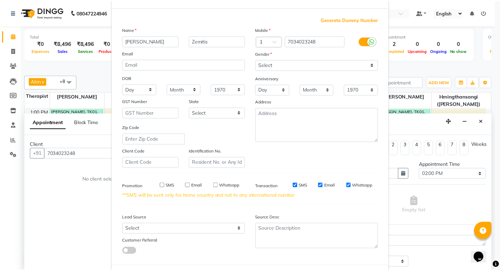
scroll to position [60, 0]
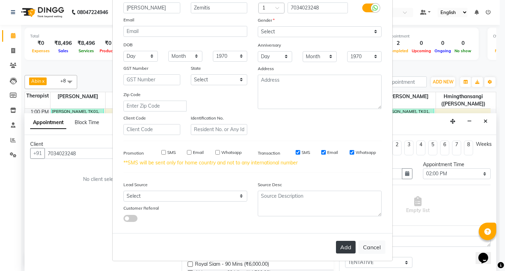
click at [350, 248] on button "Add" at bounding box center [346, 247] width 20 height 13
select select
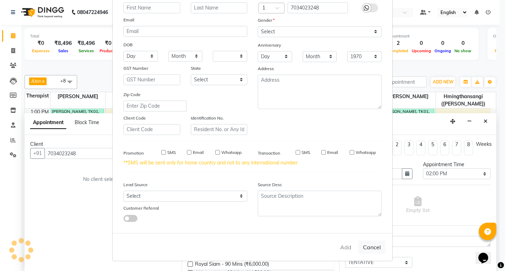
select select
checkbox input "false"
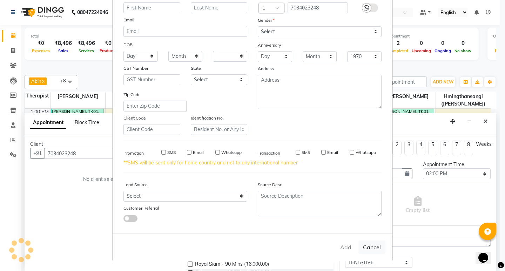
checkbox input "false"
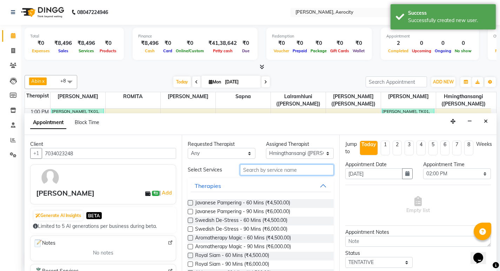
click at [271, 167] on input "text" at bounding box center [287, 170] width 94 height 11
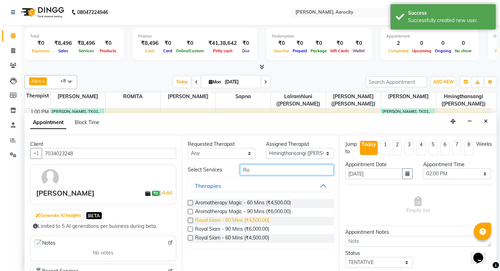
type input "Ro"
click at [246, 219] on span "Royal Siam - 60 Mins (₹4,500.00)" at bounding box center [232, 221] width 74 height 9
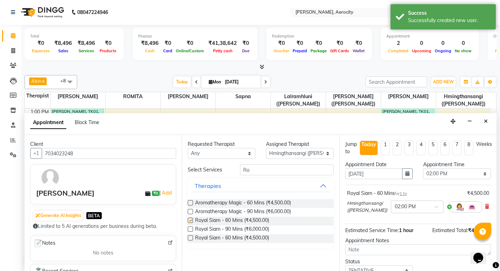
checkbox input "false"
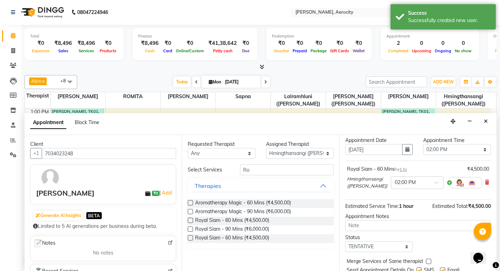
scroll to position [49, 0]
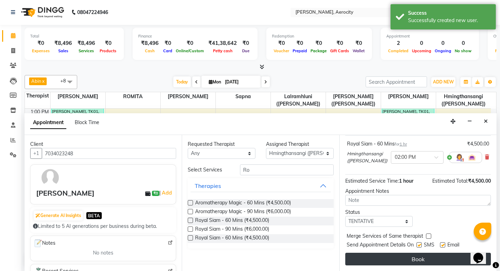
click at [408, 263] on button "Book" at bounding box center [418, 259] width 146 height 13
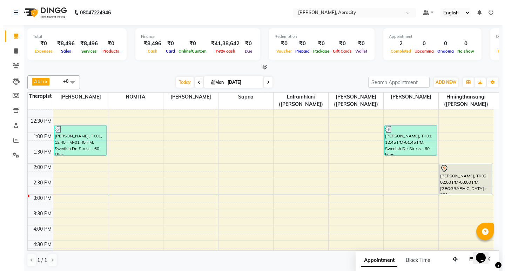
scroll to position [150, 0]
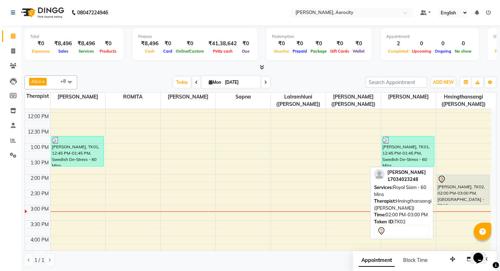
click at [461, 190] on div "[PERSON_NAME], TK02, 02:00 PM-03:00 PM, [GEOGRAPHIC_DATA] - 60 Mins" at bounding box center [463, 190] width 52 height 30
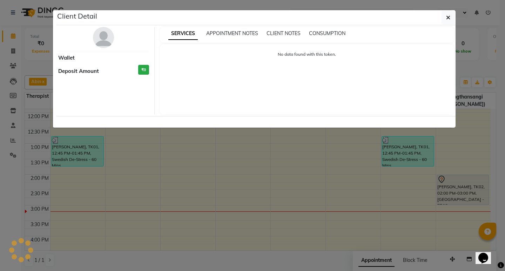
select select "7"
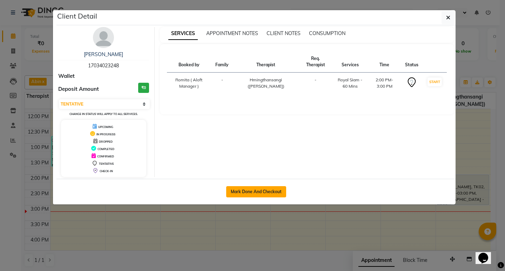
click at [256, 190] on button "Mark Done And Checkout" at bounding box center [256, 191] width 60 height 11
select select "service"
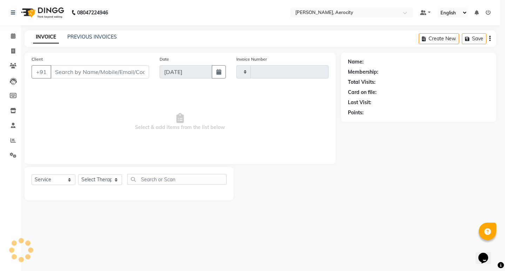
type input "1574"
select select "6403"
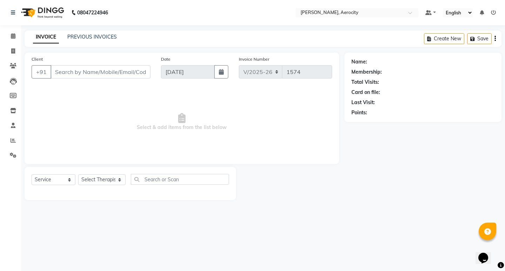
type input "17034023248"
select select "48462"
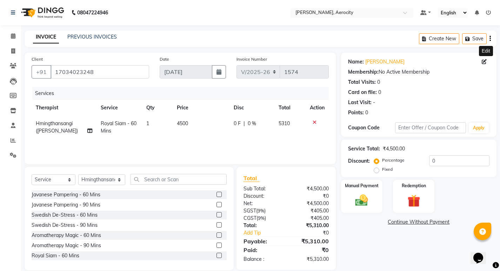
click at [484, 61] on icon at bounding box center [484, 61] width 5 height 5
select select "[DEMOGRAPHIC_DATA]"
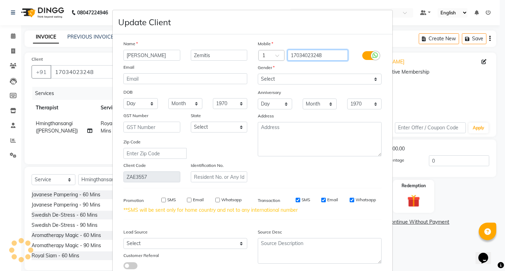
click at [291, 56] on input "17034023248" at bounding box center [318, 55] width 61 height 11
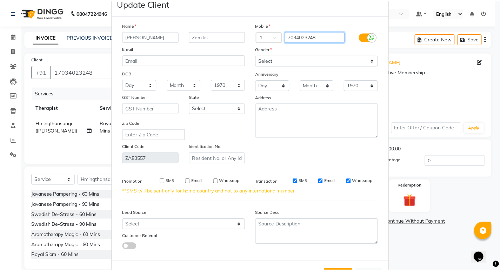
scroll to position [35, 0]
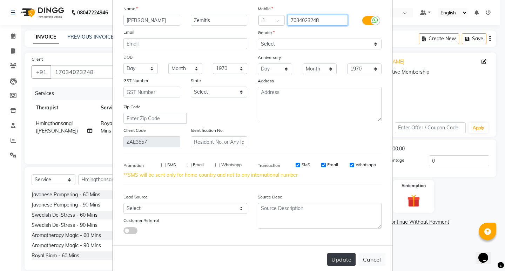
type input "7034023248"
click at [343, 260] on button "Update" at bounding box center [341, 259] width 28 height 13
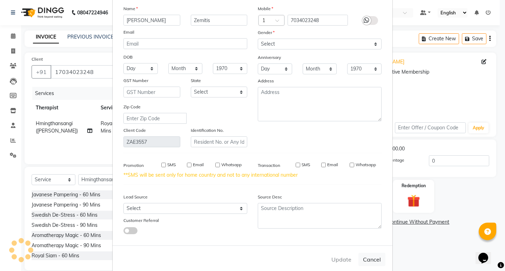
type input "7034023248"
select select
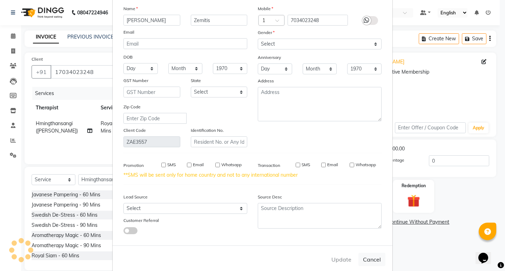
select select
checkbox input "false"
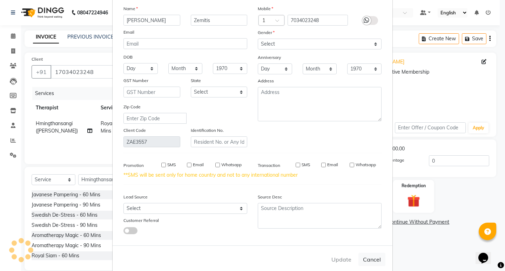
checkbox input "false"
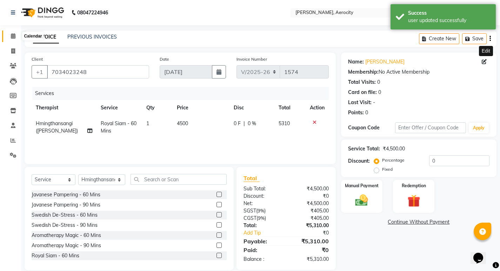
click at [13, 34] on icon at bounding box center [13, 35] width 5 height 5
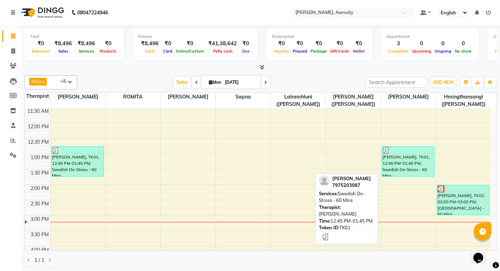
scroll to position [175, 0]
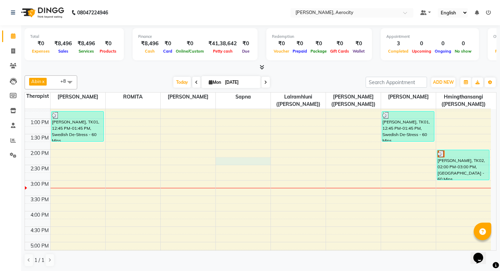
click at [221, 162] on div "7:00 AM 7:30 AM 8:00 AM 8:30 AM 9:00 AM 9:30 AM 10:00 AM 10:30 AM 11:00 AM 11:3…" at bounding box center [258, 196] width 466 height 524
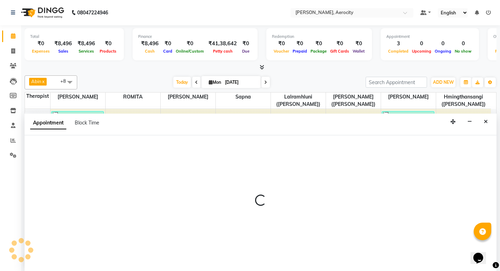
select select "48457"
select select "855"
select select "tentative"
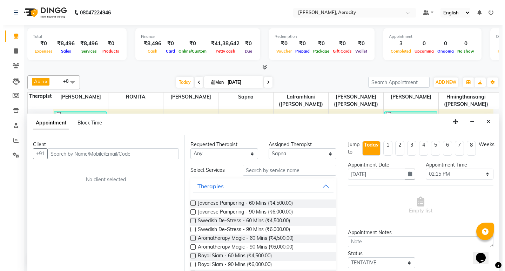
scroll to position [0, 0]
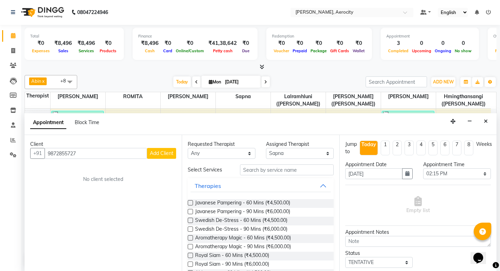
type input "9872855727"
click at [161, 152] on span "Add Client" at bounding box center [162, 153] width 24 height 6
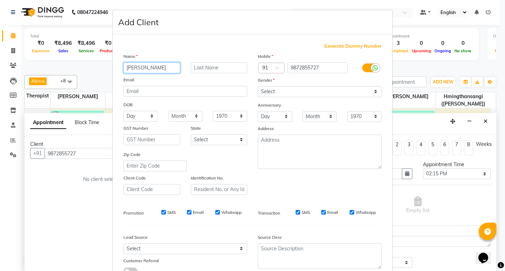
type input "[PERSON_NAME]"
click at [216, 66] on input "text" at bounding box center [219, 67] width 57 height 11
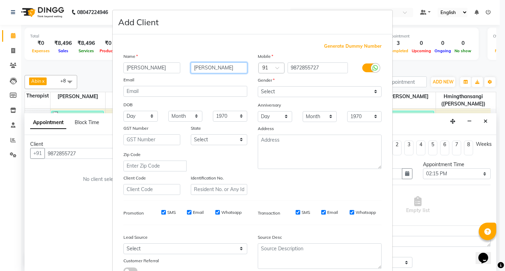
type input "[PERSON_NAME]"
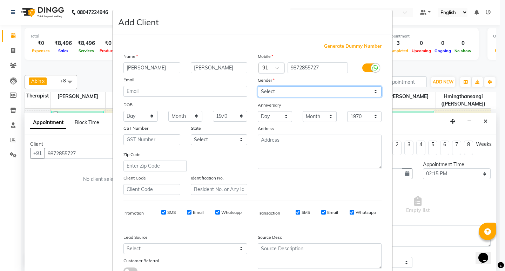
click at [375, 89] on select "Select [DEMOGRAPHIC_DATA] [DEMOGRAPHIC_DATA] Other Prefer Not To Say" at bounding box center [320, 91] width 124 height 11
select select "[DEMOGRAPHIC_DATA]"
click at [258, 86] on select "Select [DEMOGRAPHIC_DATA] [DEMOGRAPHIC_DATA] Other Prefer Not To Say" at bounding box center [320, 91] width 124 height 11
click at [161, 214] on input "SMS" at bounding box center [163, 212] width 5 height 5
checkbox input "false"
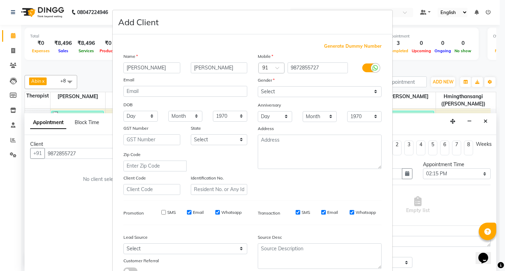
click at [187, 212] on input "Email" at bounding box center [189, 212] width 5 height 5
checkbox input "false"
click at [216, 212] on input "Whatsapp" at bounding box center [217, 212] width 5 height 5
checkbox input "false"
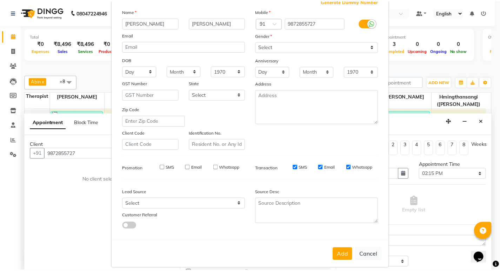
scroll to position [53, 0]
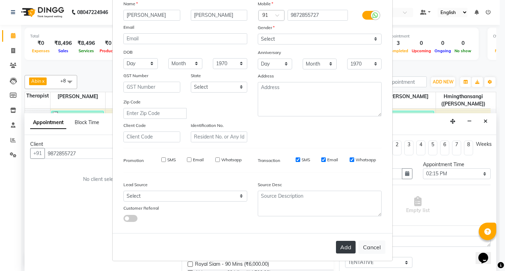
click at [341, 247] on button "Add" at bounding box center [346, 247] width 20 height 13
select select
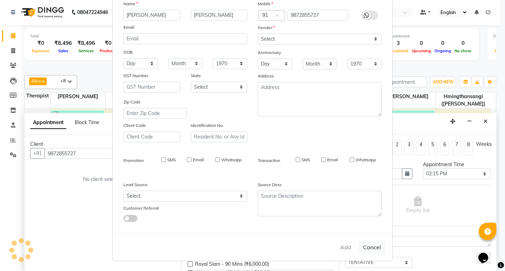
select select
checkbox input "false"
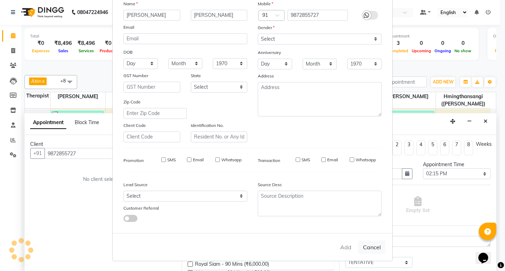
checkbox input "false"
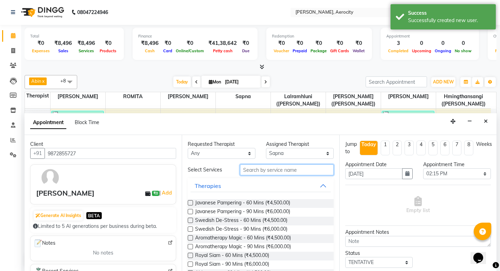
click at [259, 170] on input "text" at bounding box center [287, 170] width 94 height 11
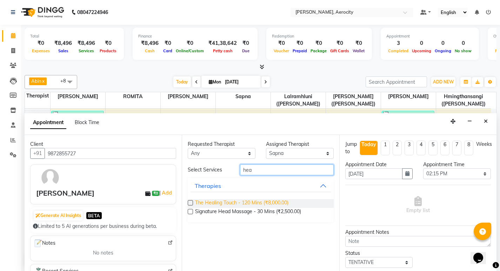
type input "hea"
click at [287, 203] on span "The Healing Touch - 120 Mins (₹8,000.00)" at bounding box center [241, 203] width 93 height 9
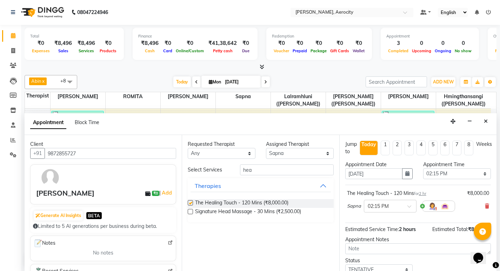
checkbox input "false"
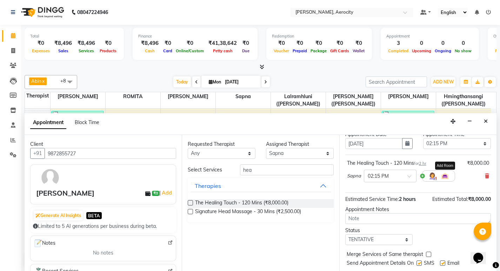
scroll to position [48, 0]
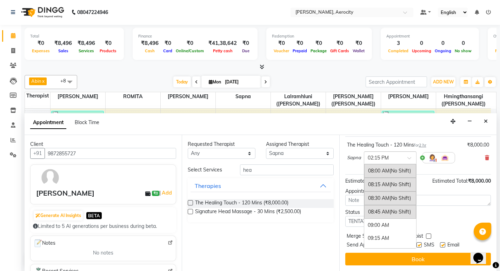
click at [409, 158] on span at bounding box center [411, 159] width 9 height 7
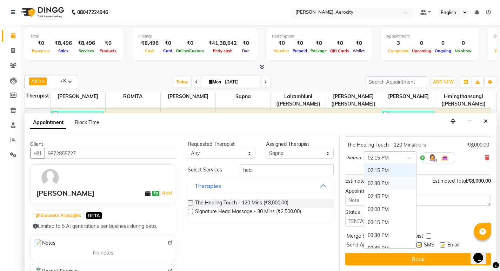
scroll to position [292, 0]
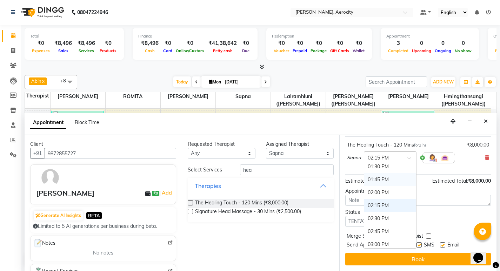
click at [383, 176] on div "01:45 PM" at bounding box center [390, 179] width 52 height 13
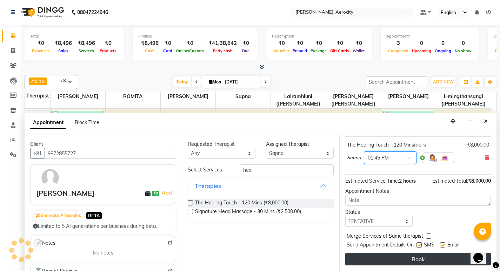
click at [424, 256] on button "Book" at bounding box center [418, 259] width 146 height 13
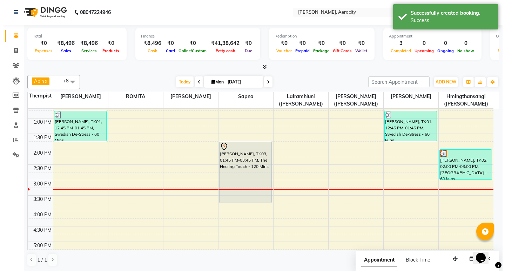
scroll to position [0, 0]
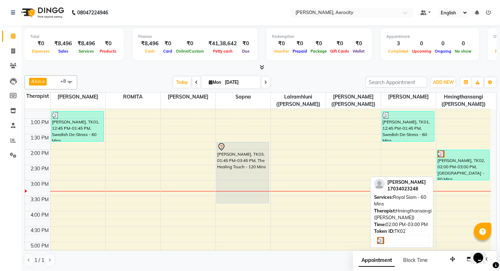
click at [461, 174] on div "[PERSON_NAME], TK02, 02:00 PM-03:00 PM, [GEOGRAPHIC_DATA] - 60 Mins" at bounding box center [463, 165] width 52 height 30
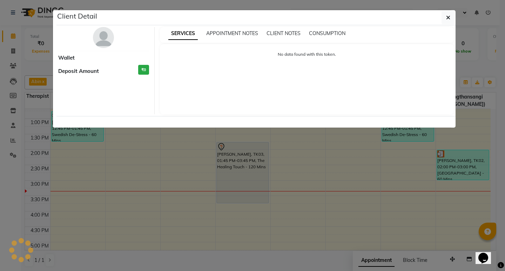
select select "3"
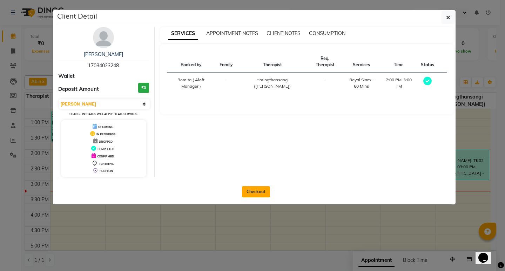
click at [259, 192] on button "Checkout" at bounding box center [256, 191] width 28 height 11
select select "service"
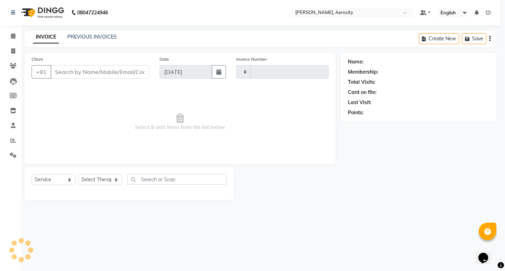
type input "1574"
select select "6403"
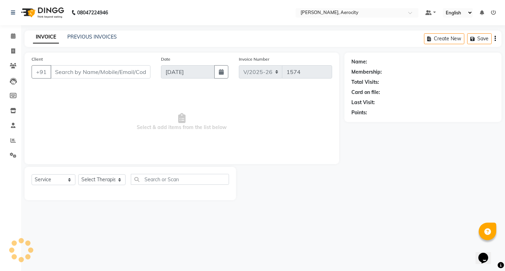
type input "17034023248"
select select "48462"
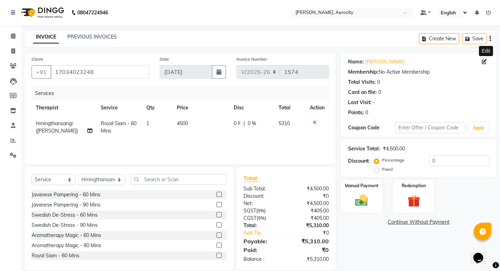
click at [483, 62] on icon at bounding box center [484, 61] width 5 height 5
select select "[DEMOGRAPHIC_DATA]"
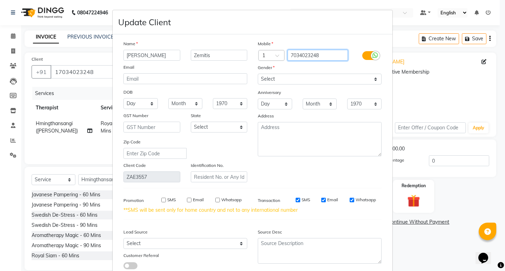
click at [321, 56] on input "7034023248" at bounding box center [318, 55] width 61 height 11
type input "7034023240"
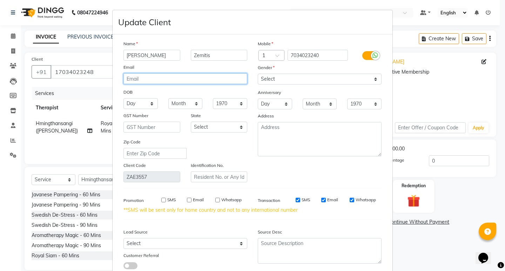
click at [154, 80] on input "email" at bounding box center [185, 78] width 124 height 11
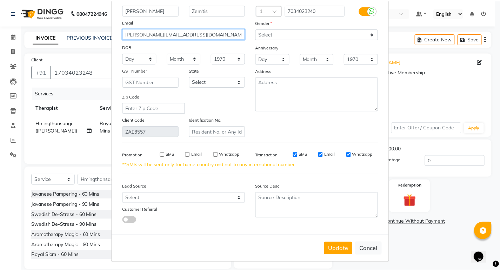
scroll to position [47, 0]
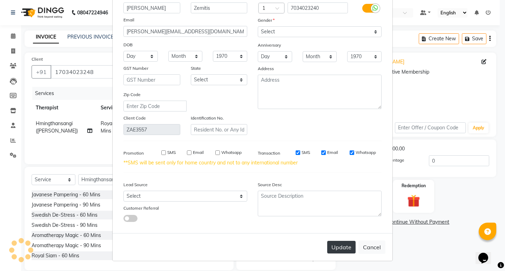
click at [342, 249] on button "Update" at bounding box center [341, 247] width 28 height 13
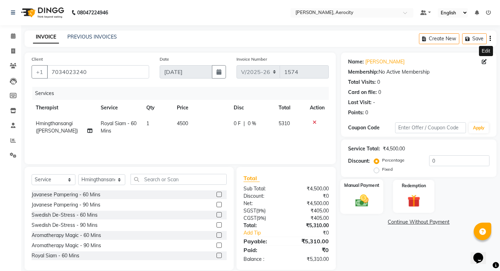
click at [362, 192] on div "Manual Payment" at bounding box center [361, 196] width 43 height 35
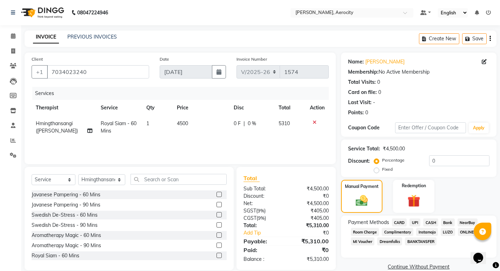
click at [401, 221] on span "CARD" at bounding box center [399, 223] width 15 height 8
drag, startPoint x: 416, startPoint y: 253, endPoint x: 384, endPoint y: 254, distance: 32.6
click at [384, 254] on div "Amount: 5310" at bounding box center [419, 256] width 152 height 12
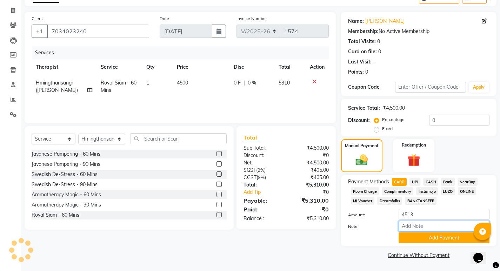
click at [412, 225] on input "Note:" at bounding box center [444, 226] width 91 height 11
drag, startPoint x: 412, startPoint y: 225, endPoint x: 409, endPoint y: 270, distance: 45.4
click at [409, 270] on main "INVOICE PREVIOUS INVOICES Create New Save Client [PHONE_NUMBER] Date [DATE] Inv…" at bounding box center [260, 130] width 479 height 281
click at [452, 239] on button "Add Payment" at bounding box center [444, 238] width 91 height 11
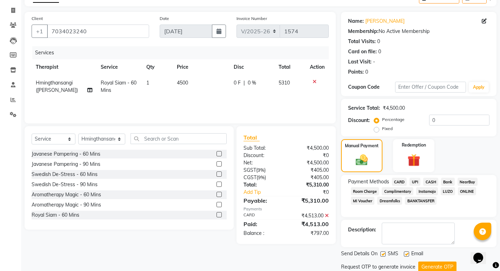
scroll to position [65, 0]
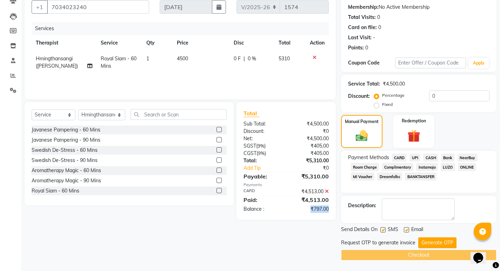
drag, startPoint x: 309, startPoint y: 207, endPoint x: 332, endPoint y: 209, distance: 22.6
click at [332, 209] on div "₹797.00" at bounding box center [310, 209] width 48 height 7
copy div "₹797.00"
click at [382, 105] on label "Fixed" at bounding box center [387, 104] width 11 height 6
click at [376, 105] on input "Fixed" at bounding box center [377, 104] width 5 height 5
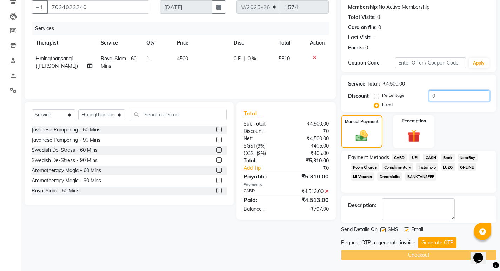
drag, startPoint x: 437, startPoint y: 98, endPoint x: 421, endPoint y: 97, distance: 15.8
click at [421, 97] on div "Percentage Fixed 0" at bounding box center [432, 100] width 114 height 19
paste input "797.0"
click at [443, 241] on button "Generate OTP" at bounding box center [437, 242] width 38 height 11
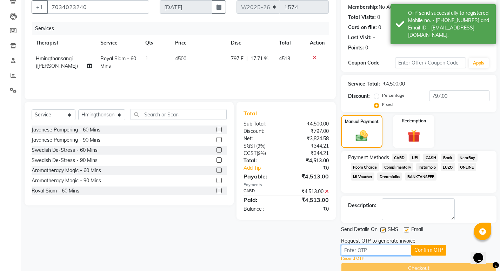
click at [376, 250] on input "text" at bounding box center [376, 250] width 70 height 11
click at [426, 247] on button "Confirm OTP" at bounding box center [428, 250] width 35 height 11
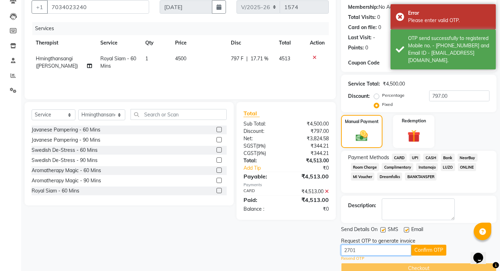
drag, startPoint x: 362, startPoint y: 250, endPoint x: 315, endPoint y: 250, distance: 47.4
click at [315, 250] on div "Client [PHONE_NUMBER] Date [DATE] Invoice Number V/2025 V/[PHONE_NUMBER] Servic…" at bounding box center [260, 131] width 482 height 286
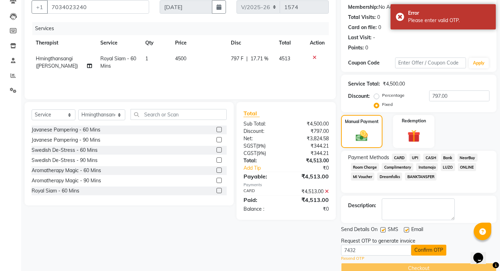
click at [430, 251] on button "Confirm OTP" at bounding box center [428, 250] width 35 height 11
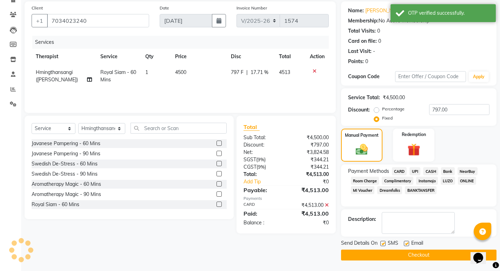
scroll to position [51, 0]
click at [421, 255] on button "Checkout" at bounding box center [418, 255] width 155 height 11
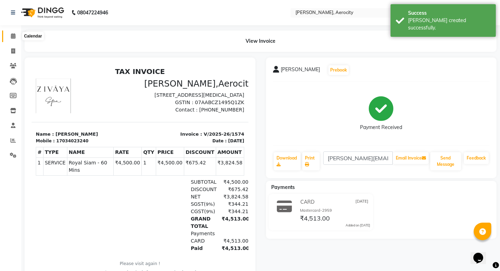
click at [14, 32] on link "Calendar" at bounding box center [10, 37] width 17 height 12
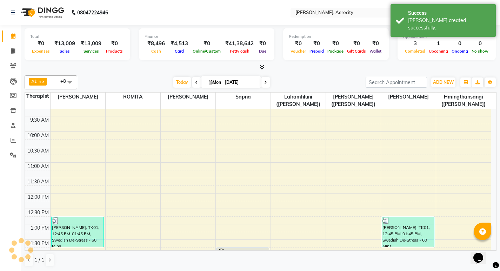
scroll to position [140, 0]
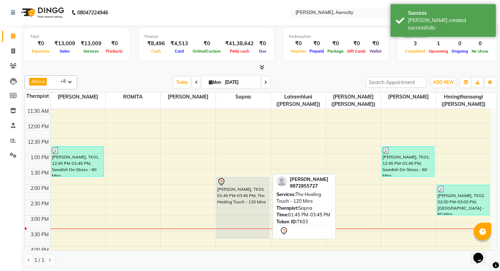
click at [241, 200] on div "[PERSON_NAME], TK03, 01:45 PM-03:45 PM, The Healing Touch - 120 Mins" at bounding box center [243, 208] width 52 height 61
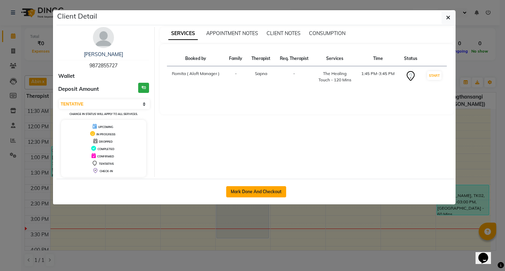
click at [259, 191] on button "Mark Done And Checkout" at bounding box center [256, 191] width 60 height 11
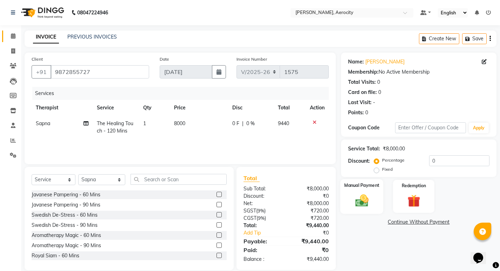
scroll to position [10, 0]
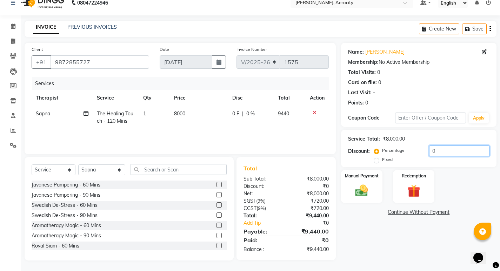
drag, startPoint x: 440, startPoint y: 150, endPoint x: 421, endPoint y: 150, distance: 18.2
click at [421, 150] on div "Percentage Fixed 0" at bounding box center [432, 155] width 114 height 19
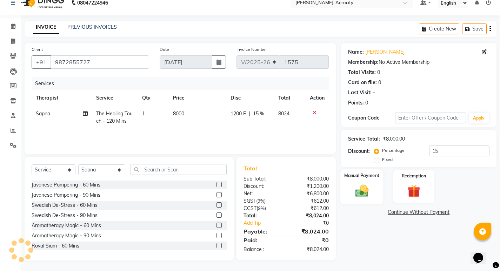
click at [362, 185] on img at bounding box center [361, 190] width 21 height 15
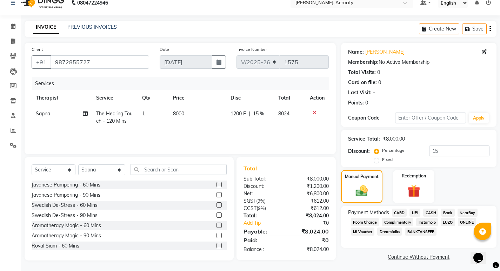
click at [365, 222] on span "Room Charge" at bounding box center [365, 222] width 28 height 8
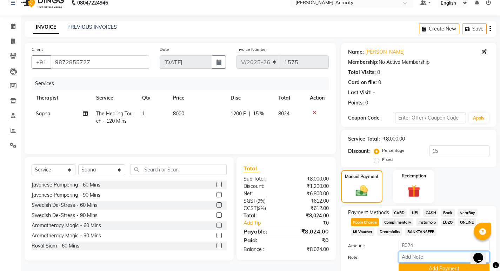
click at [410, 252] on input "Note:" at bounding box center [444, 257] width 91 height 11
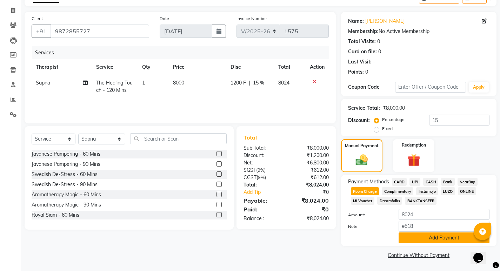
click at [447, 239] on button "Add Payment" at bounding box center [444, 238] width 91 height 11
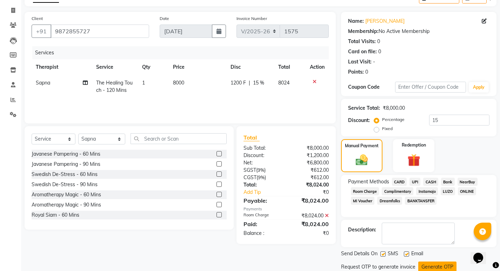
click at [442, 262] on button "Generate OTP" at bounding box center [437, 267] width 38 height 11
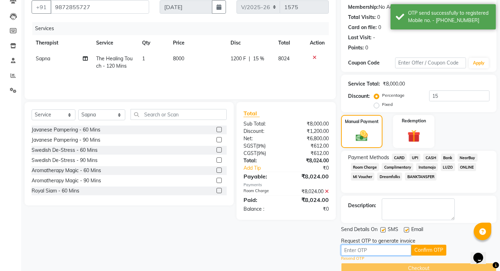
click at [382, 250] on input "text" at bounding box center [376, 250] width 70 height 11
click at [428, 249] on button "Confirm OTP" at bounding box center [428, 250] width 35 height 11
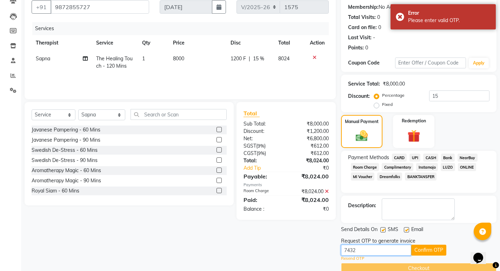
click at [365, 252] on input "7432" at bounding box center [376, 250] width 70 height 11
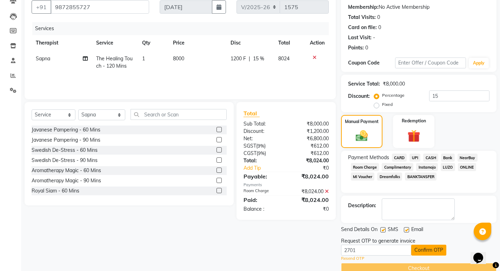
click at [436, 250] on button "Confirm OTP" at bounding box center [428, 250] width 35 height 11
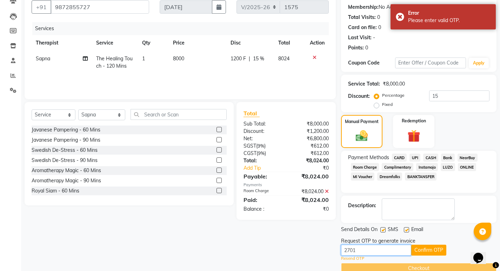
click at [368, 252] on input "2701" at bounding box center [376, 250] width 70 height 11
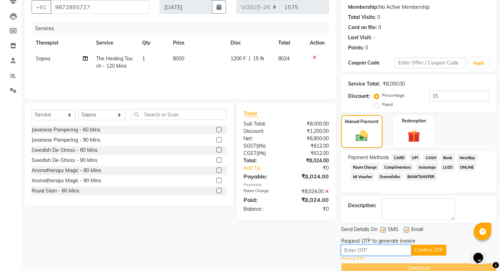
scroll to position [0, 0]
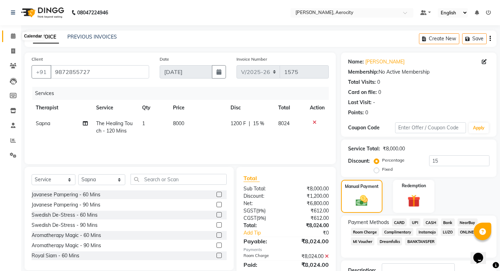
click at [12, 37] on icon at bounding box center [13, 35] width 5 height 5
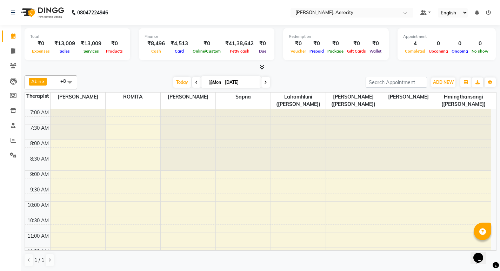
click at [490, 11] on icon at bounding box center [488, 12] width 5 height 5
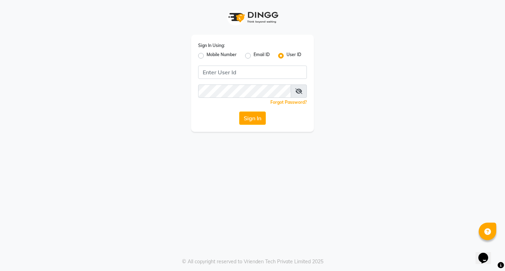
click at [207, 55] on label "Mobile Number" at bounding box center [222, 56] width 30 height 8
click at [207, 55] on input "Mobile Number" at bounding box center [209, 54] width 5 height 5
click at [226, 71] on input "Username" at bounding box center [264, 72] width 85 height 13
drag, startPoint x: 267, startPoint y: 72, endPoint x: 214, endPoint y: 71, distance: 52.6
click at [214, 71] on div "Country Code × [PHONE_NUMBER]" at bounding box center [252, 72] width 109 height 13
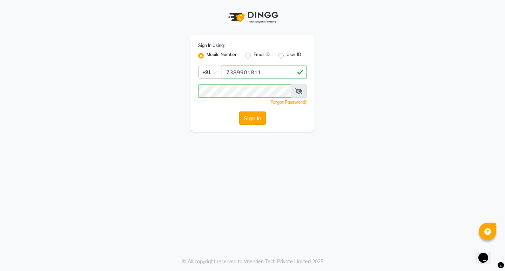
click at [252, 119] on button "Sign In" at bounding box center [252, 118] width 27 height 13
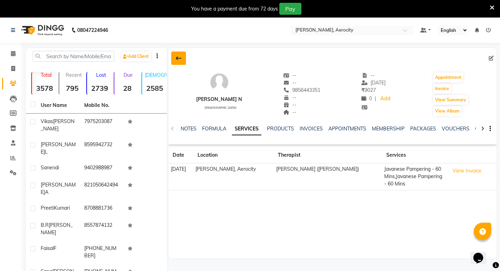
click at [180, 58] on icon at bounding box center [179, 58] width 6 height 6
